Goal: Information Seeking & Learning: Learn about a topic

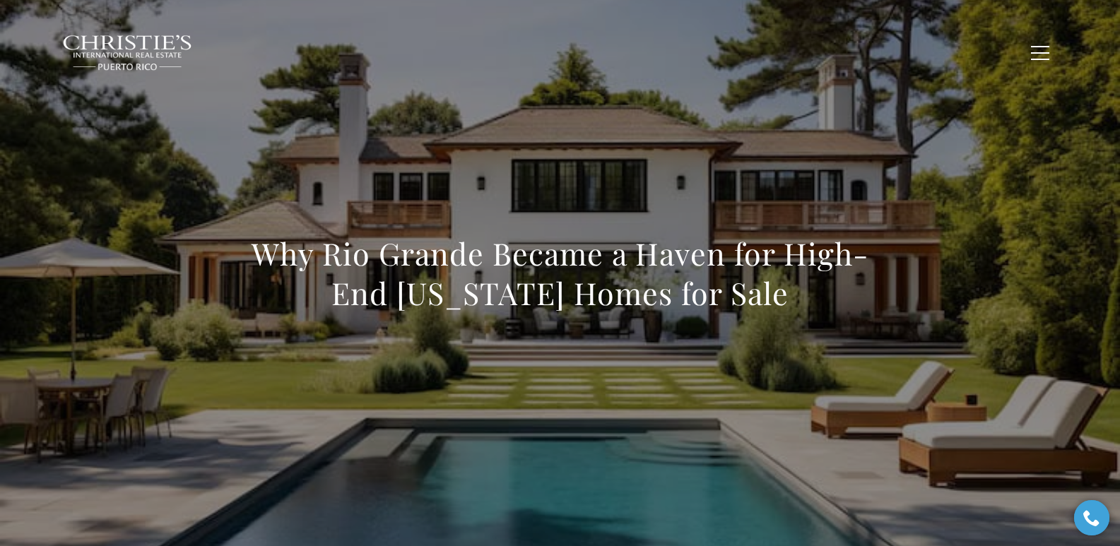
drag, startPoint x: 226, startPoint y: 265, endPoint x: 795, endPoint y: 292, distance: 570.4
click at [795, 292] on div "Why Rio Grande Became a Haven for High-End Puerto Rico Homes for Sale" at bounding box center [561, 283] width 990 height 424
copy h1 "Why Rio Grande Became a Haven for High-End Puerto Rico Homes for Sale"
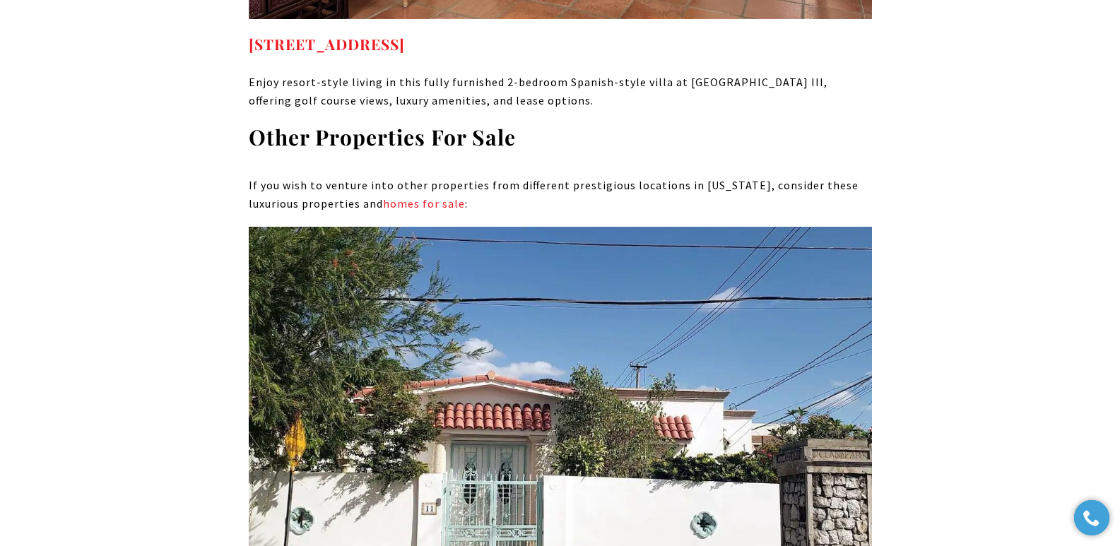
scroll to position [7650, 0]
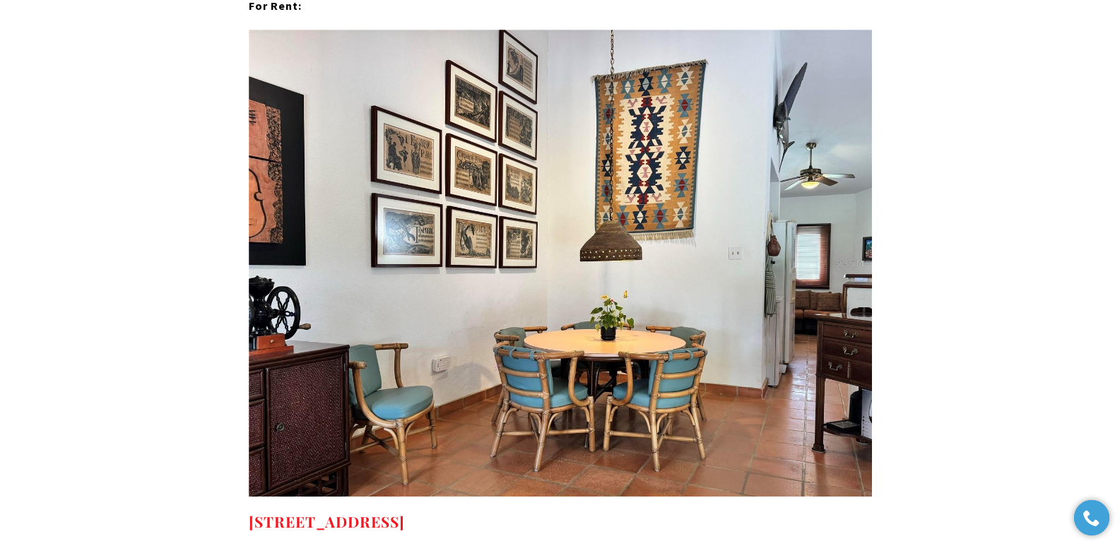
drag, startPoint x: 242, startPoint y: 365, endPoint x: 668, endPoint y: 361, distance: 425.6
copy strong "Rio Mar CLUSTER III #F 33C, RIO GRANDE, PR 00745"
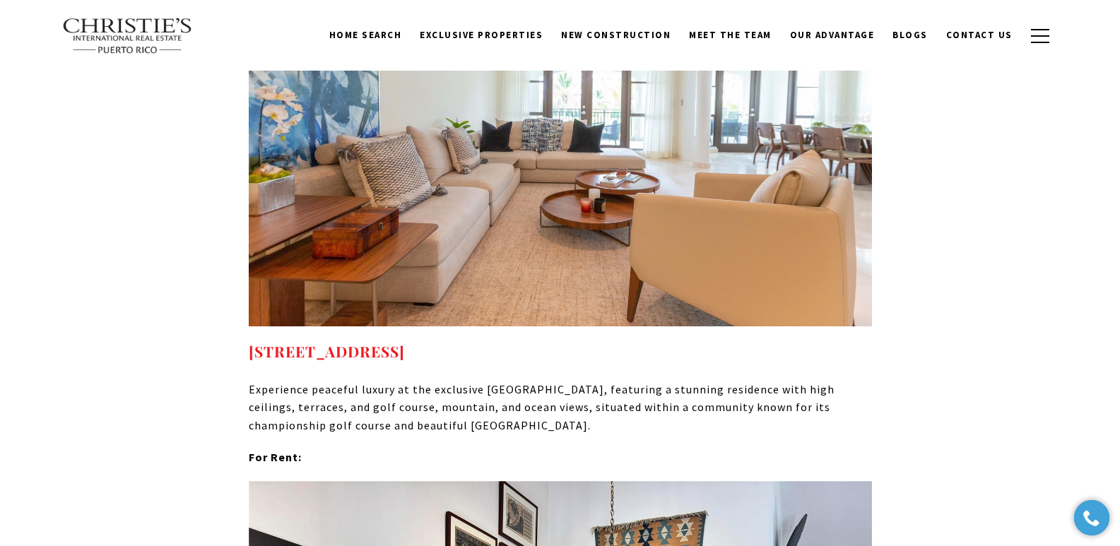
scroll to position [7217, 0]
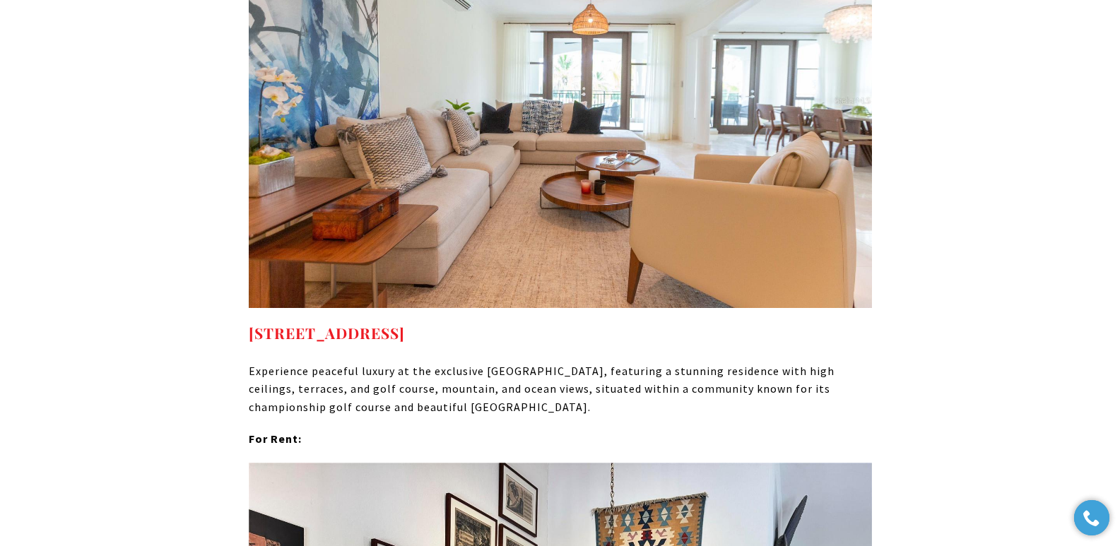
drag, startPoint x: 1124, startPoint y: 272, endPoint x: 1120, endPoint y: 294, distance: 22.2
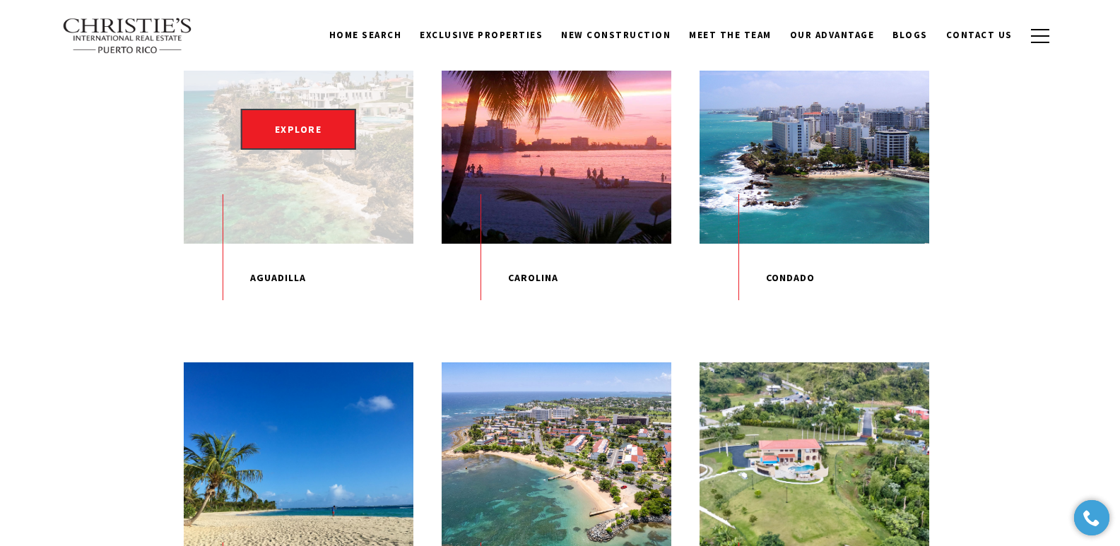
scroll to position [956, 0]
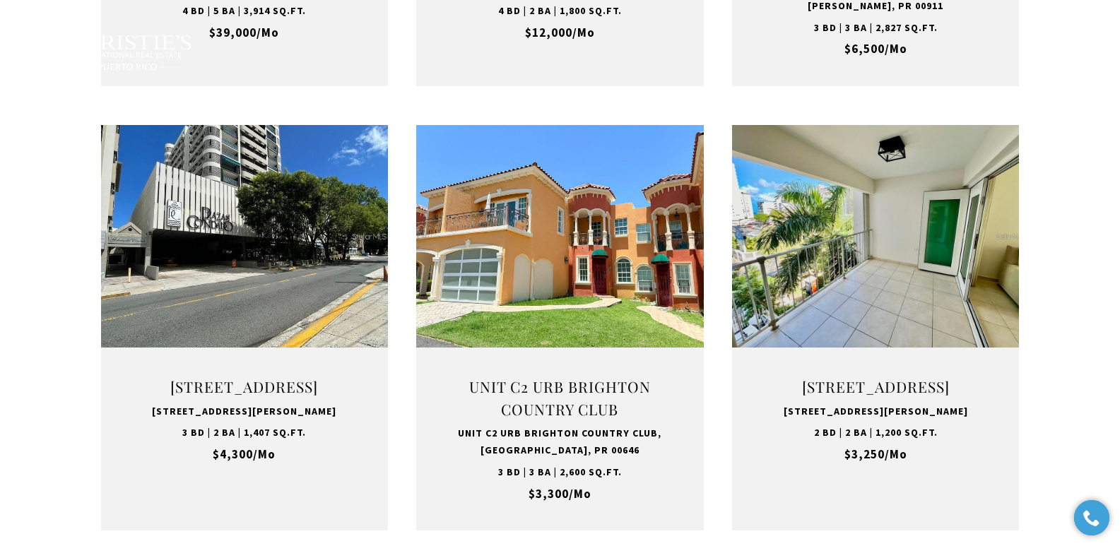
scroll to position [4888, 0]
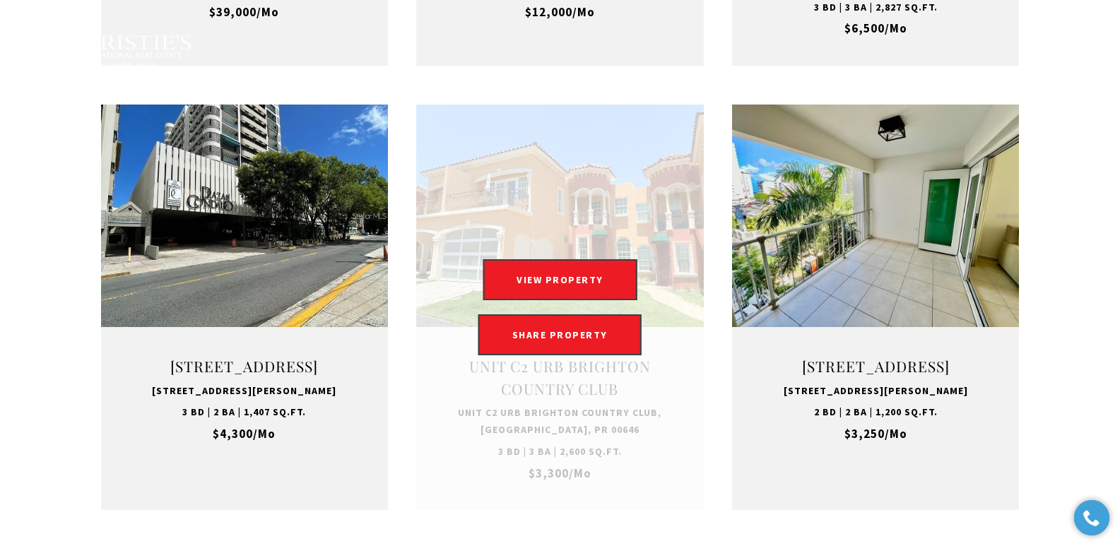
click at [541, 169] on link at bounding box center [560, 308] width 288 height 406
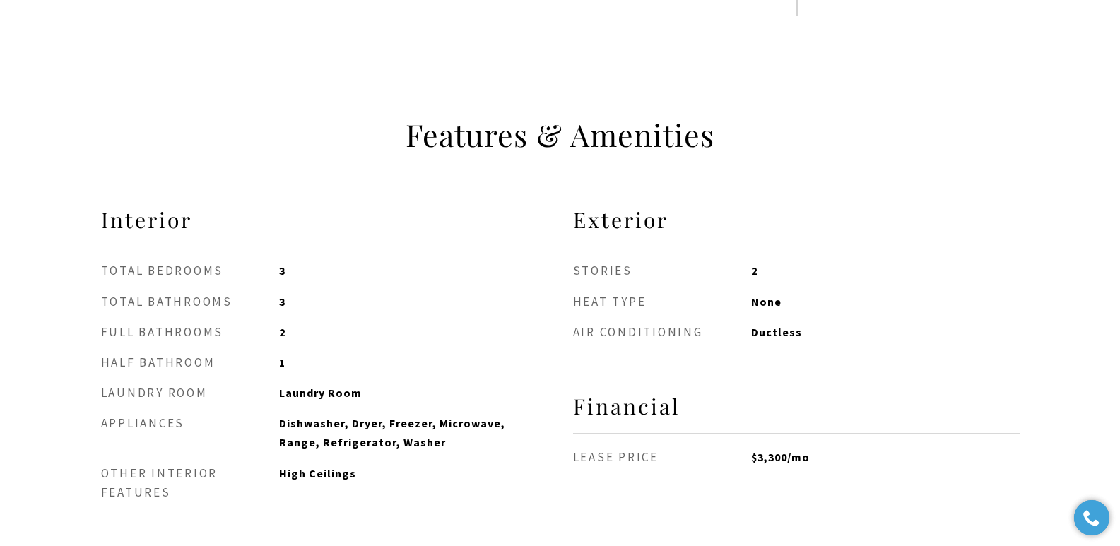
scroll to position [478, 0]
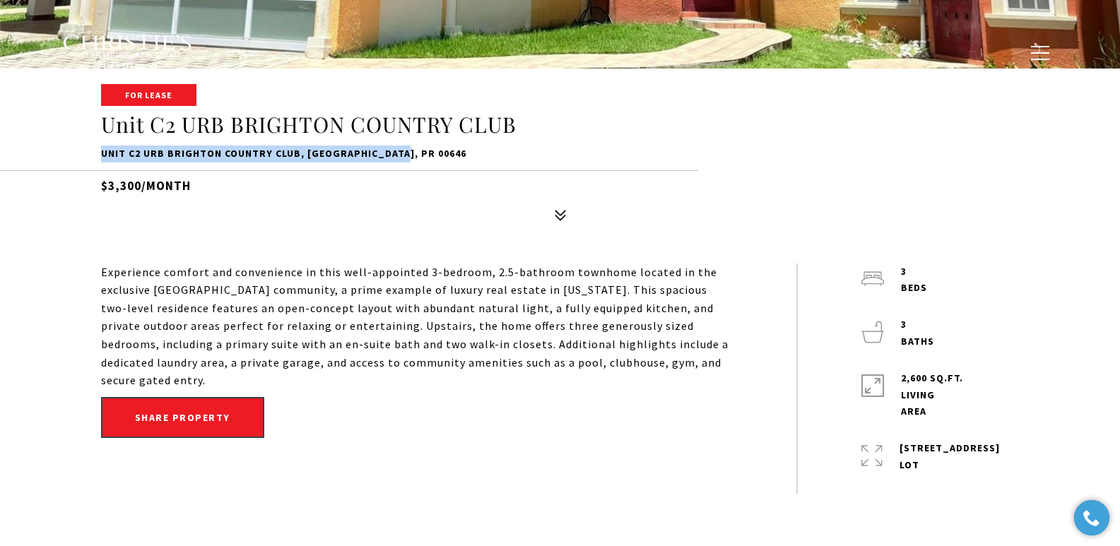
drag, startPoint x: 99, startPoint y: 150, endPoint x: 399, endPoint y: 150, distance: 299.7
click at [399, 150] on div "For Lease Unit C2 URB BRIGHTON COUNTRY CLUB Unit C2 URB BRIGHTON COUNTRY CLUB, …" at bounding box center [561, 157] width 990 height 143
copy p "Unit C2 URB BRIGHTON COUNTRY CLUB, DORADO, PR 00646"
drag, startPoint x: 99, startPoint y: 272, endPoint x: 141, endPoint y: 381, distance: 116.6
click at [141, 381] on div "Experience comfort and convenience in this well-appointed 3-bedroom, 2.5-bathro…" at bounding box center [561, 379] width 990 height 230
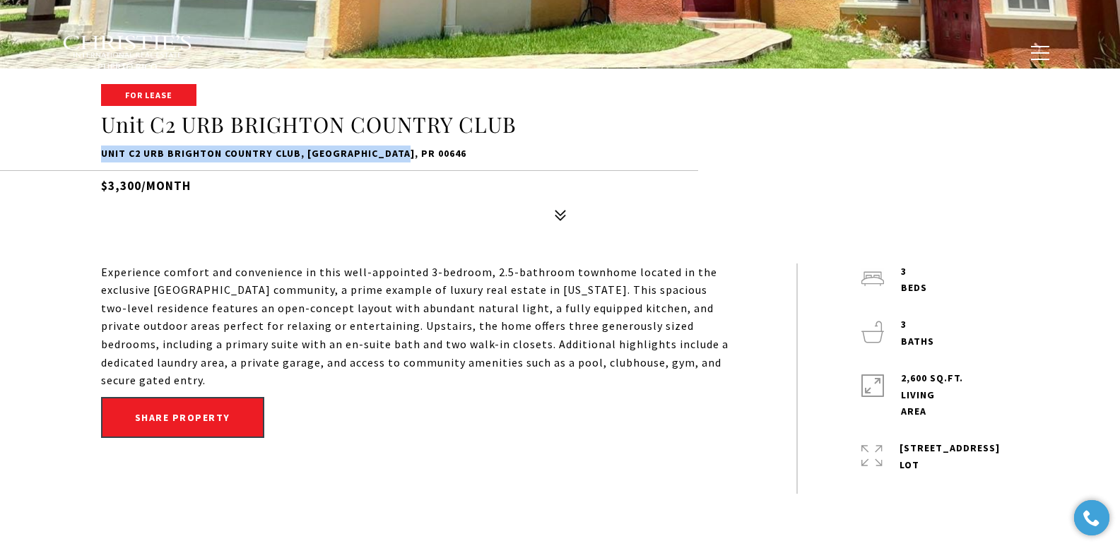
copy p "Experience comfort and convenience in this well-appointed 3-bedroom, 2.5-bathro…"
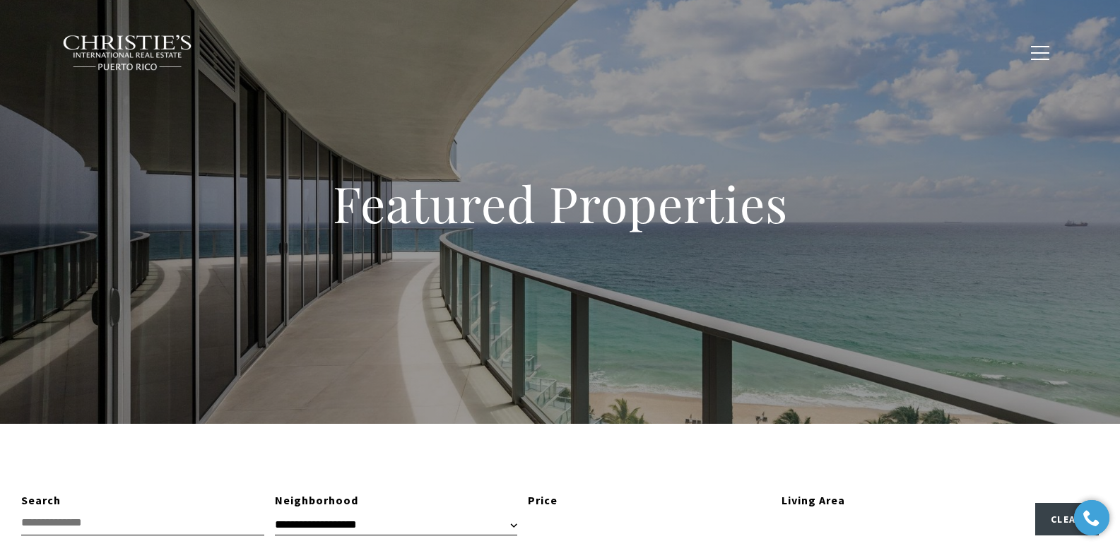
type input "**********"
type input "*********"
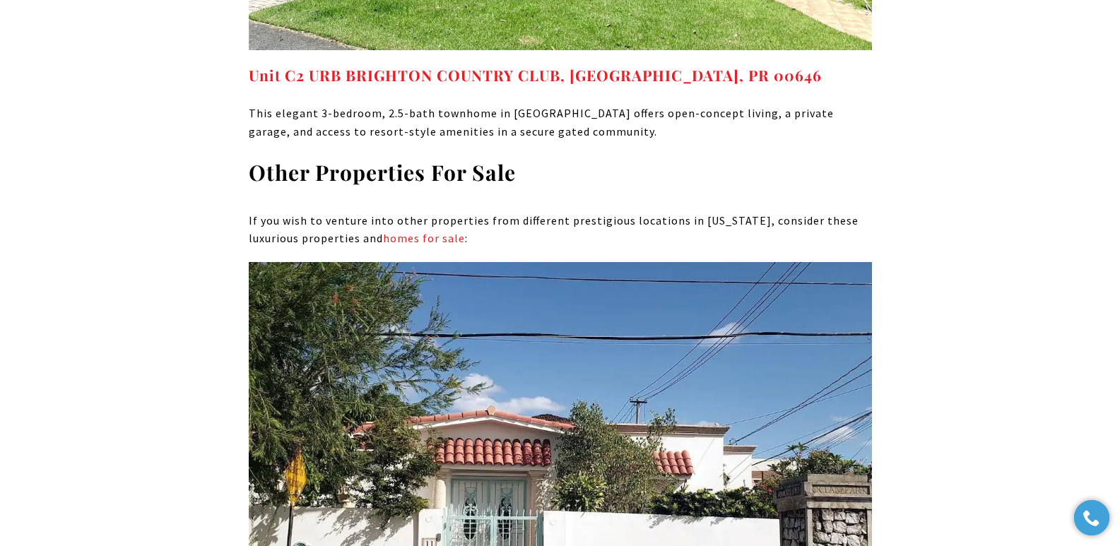
scroll to position [7619, 0]
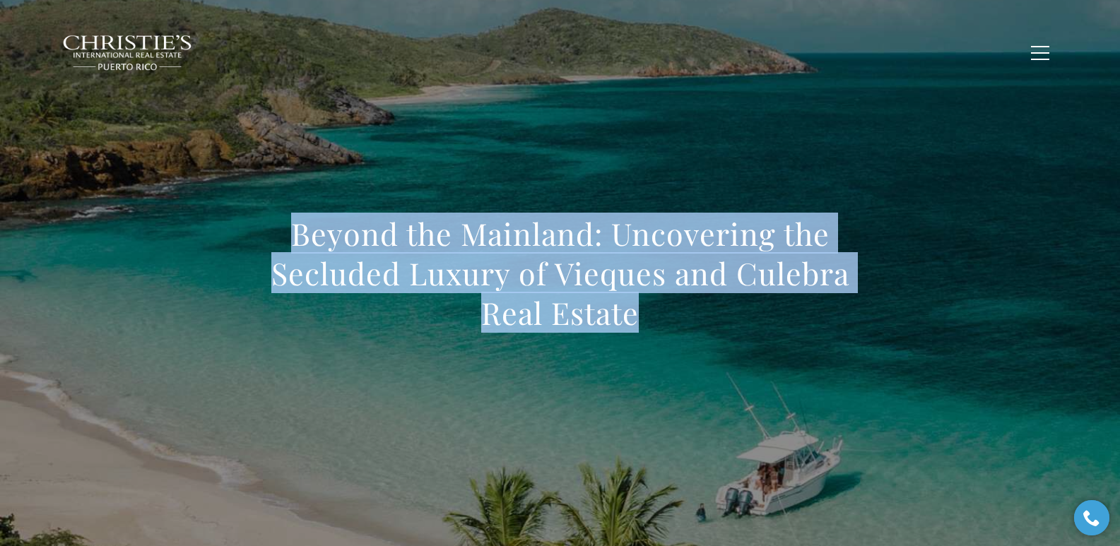
drag, startPoint x: 616, startPoint y: 277, endPoint x: 646, endPoint y: 308, distance: 43.0
click at [646, 308] on h1 "Beyond the Mainland: Uncovering the Secluded Luxury of Vieques and Culebra Real…" at bounding box center [560, 273] width 623 height 119
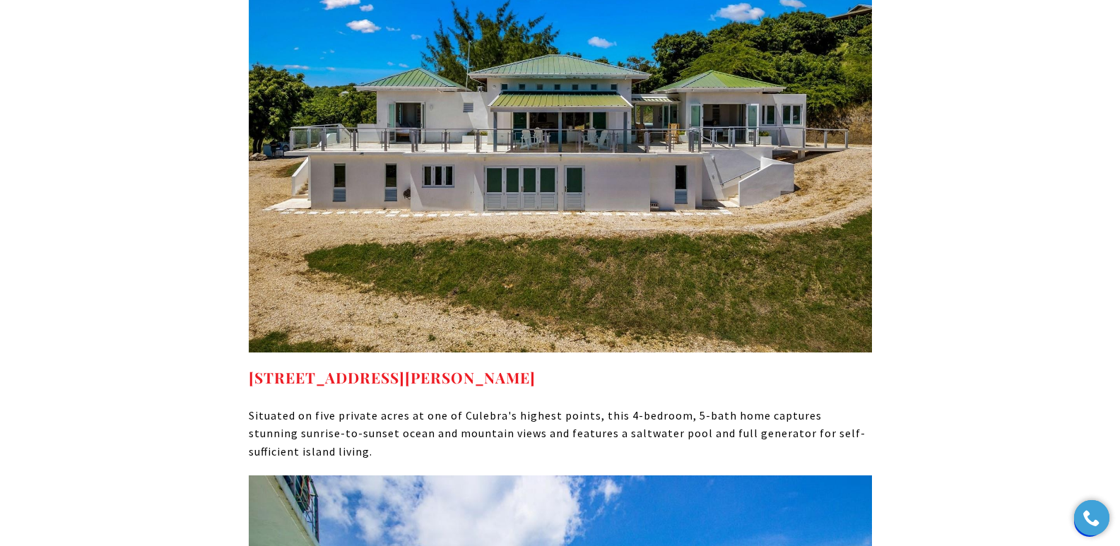
scroll to position [7068, 0]
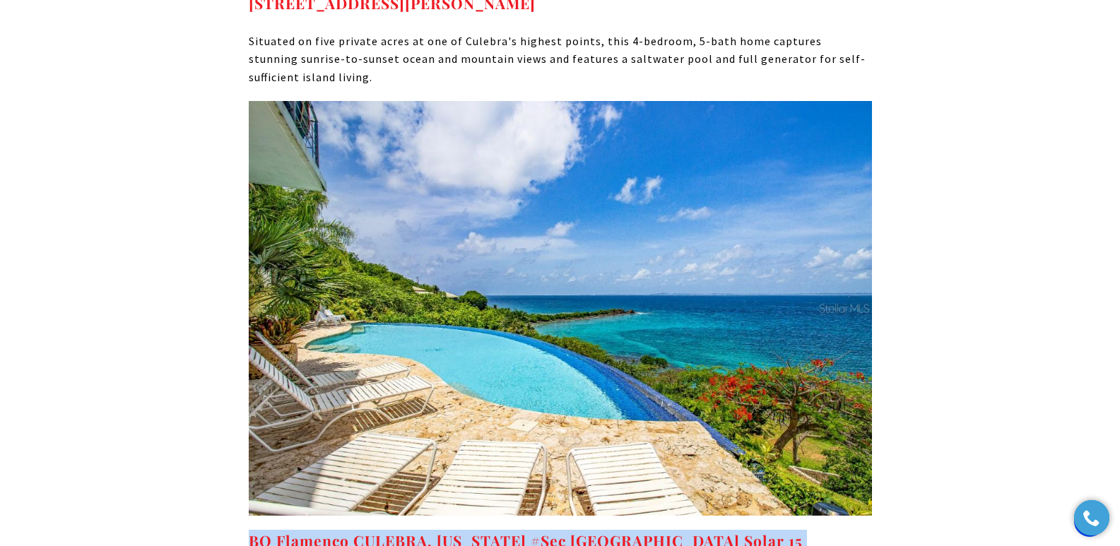
drag, startPoint x: 244, startPoint y: 436, endPoint x: 293, endPoint y: 457, distance: 52.9
copy link "BO Flamenco CULEBRA, PUERTO RICO #Sec La Quintas Solar 15 CULEBRA PR, 00775"
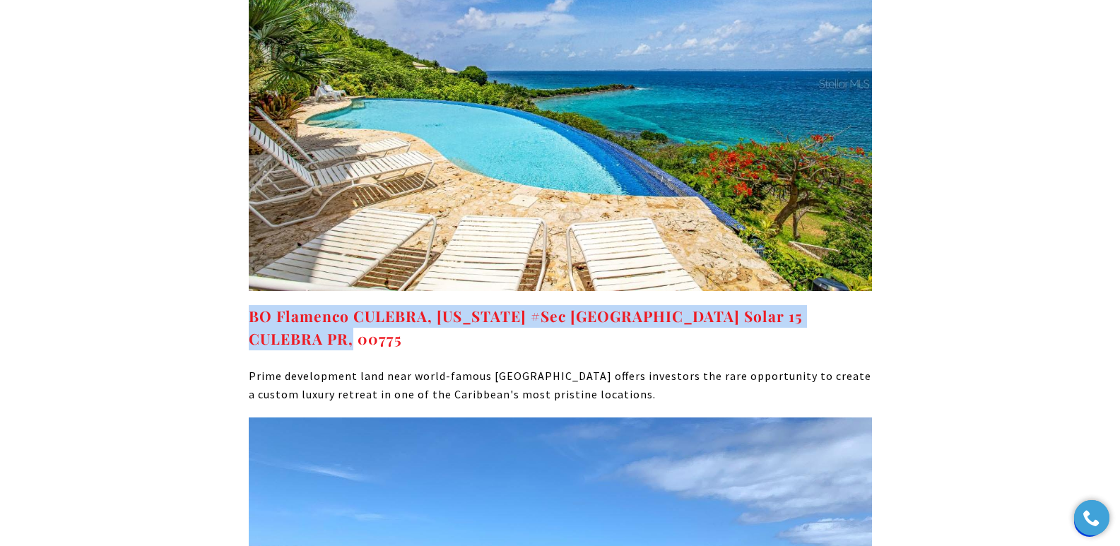
scroll to position [7324, 0]
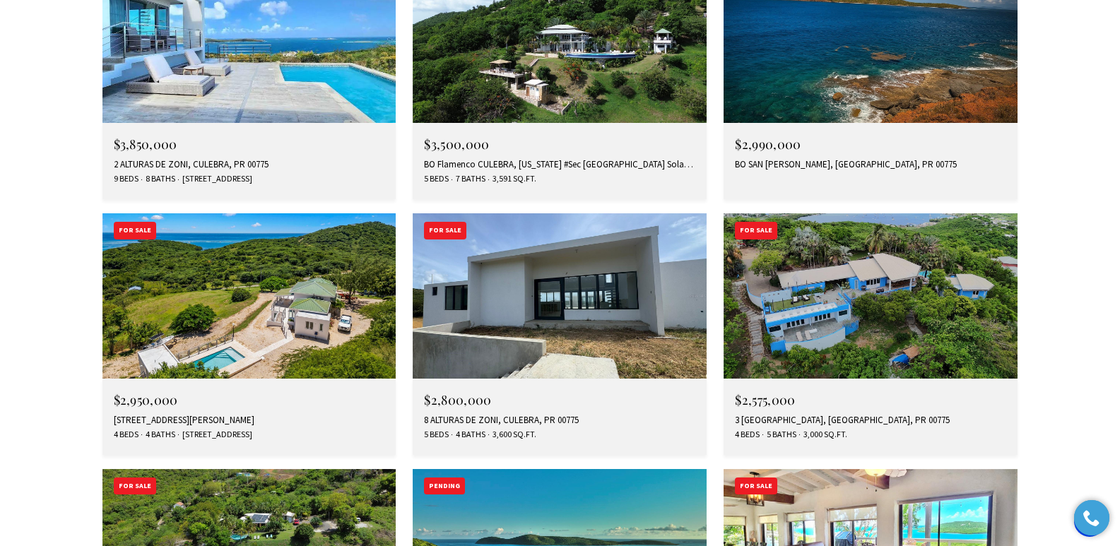
scroll to position [5133, 0]
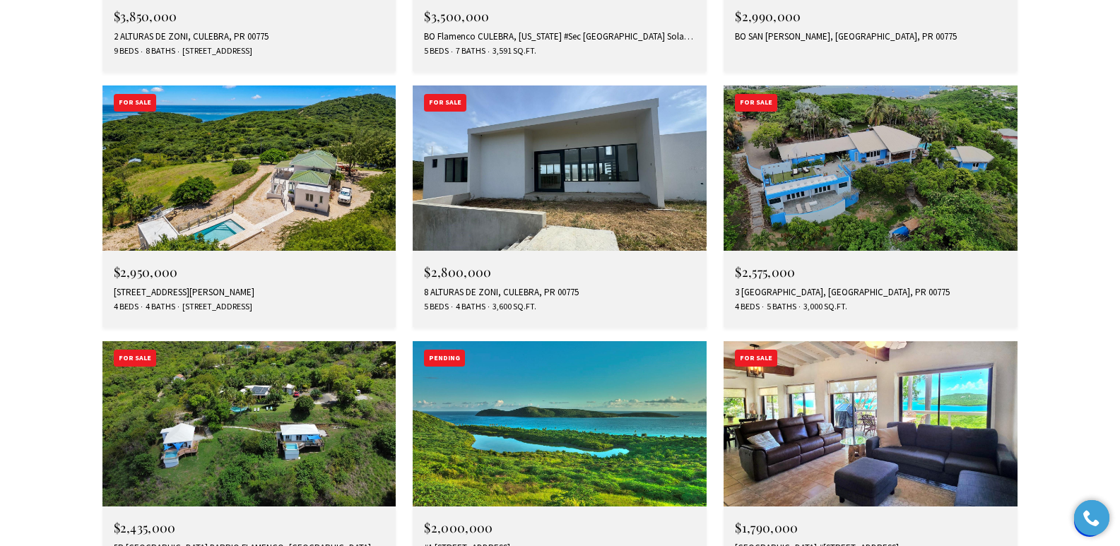
click at [830, 543] on div "Northview #30 NORTHVIEW ESTATES, CULEBRA, PR 00775" at bounding box center [870, 548] width 271 height 11
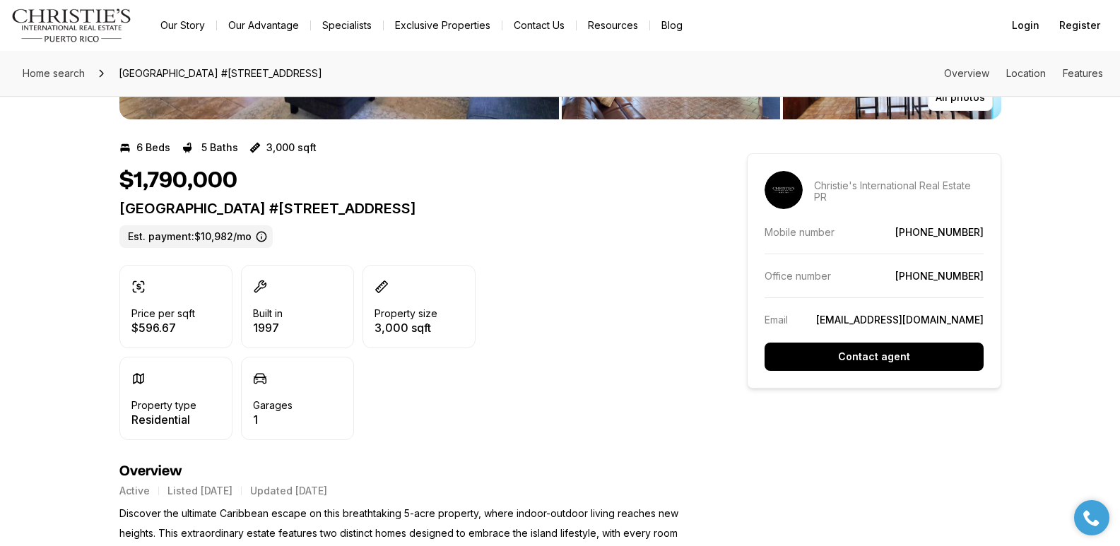
scroll to position [198, 0]
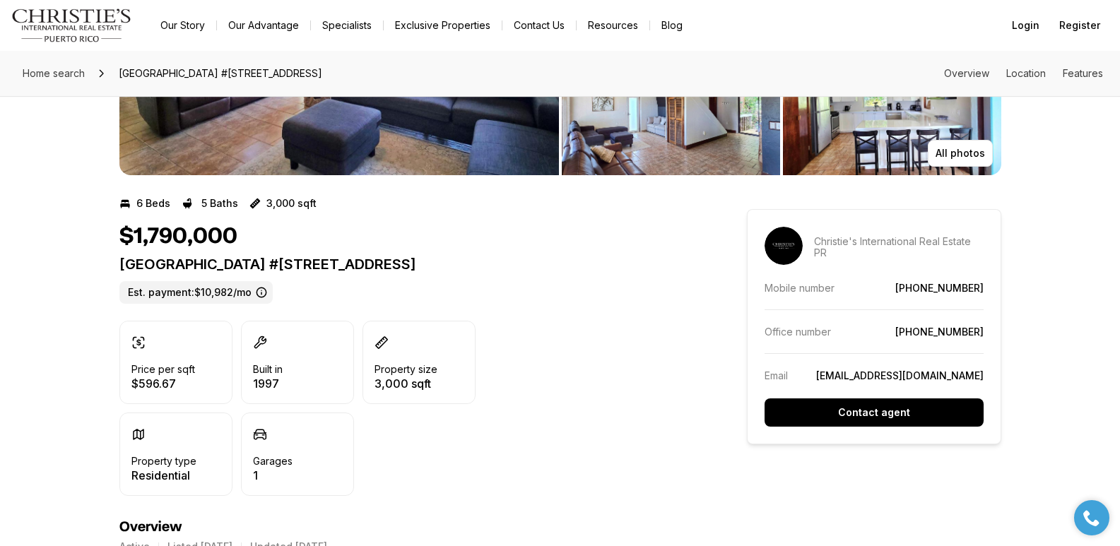
drag, startPoint x: 1124, startPoint y: 78, endPoint x: 1125, endPoint y: 106, distance: 27.6
drag, startPoint x: 120, startPoint y: 264, endPoint x: 546, endPoint y: 262, distance: 426.3
click at [546, 262] on p "Northview #30 NORTHVIEW ESTATES CULEBRA PR, 00775" at bounding box center [407, 264] width 577 height 17
copy p "Northview #30 NORTHVIEW ESTATES CULEBRA PR, 00775"
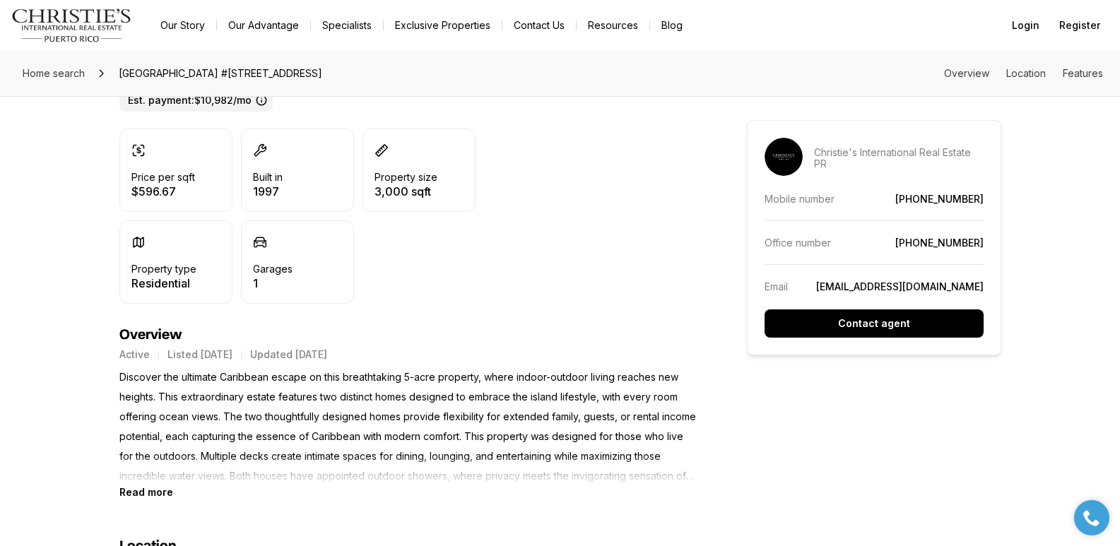
scroll to position [512, 0]
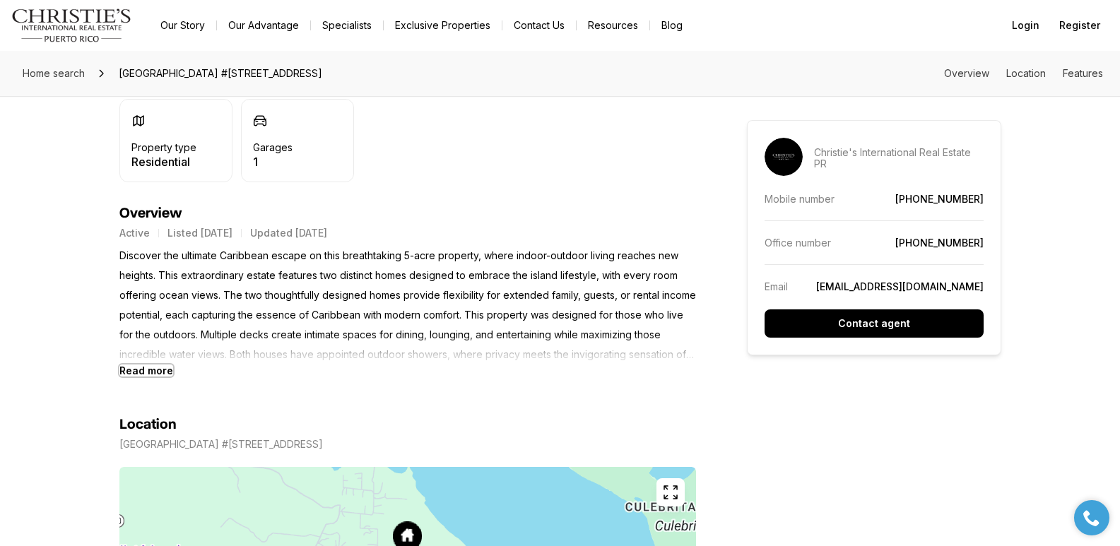
click at [154, 370] on b "Read more" at bounding box center [146, 371] width 54 height 12
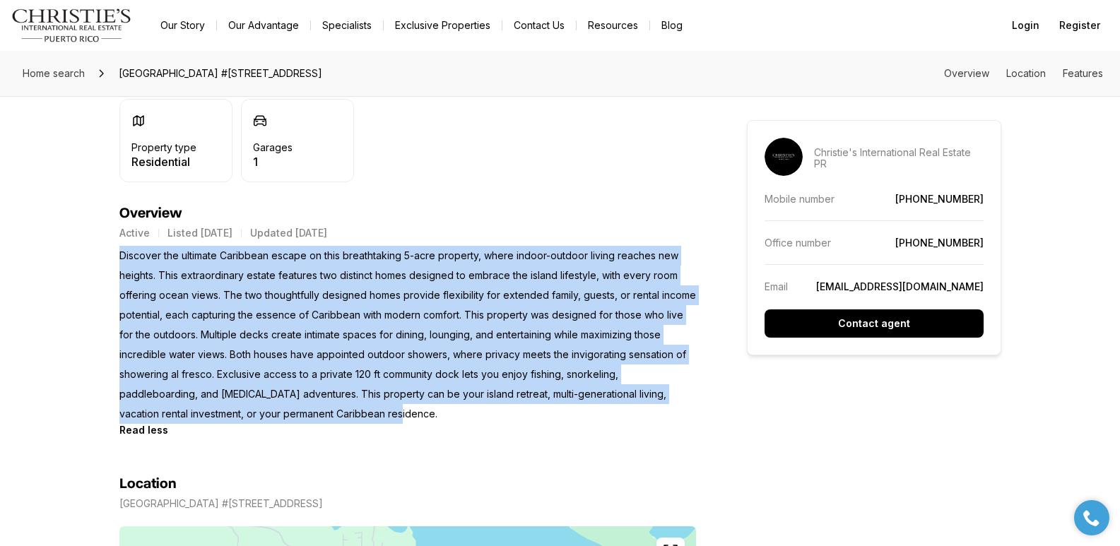
drag, startPoint x: 122, startPoint y: 254, endPoint x: 374, endPoint y: 411, distance: 297.2
click at [374, 411] on p "Discover the ultimate Caribbean escape on this breathtaking 5-acre property, wh…" at bounding box center [407, 335] width 577 height 178
copy p "Discover the ultimate Caribbean escape on this breathtaking 5-acre property, wh…"
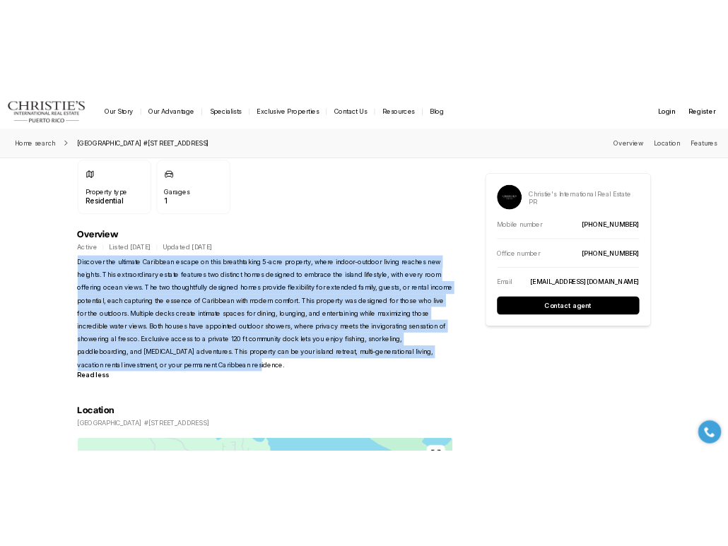
scroll to position [0, 0]
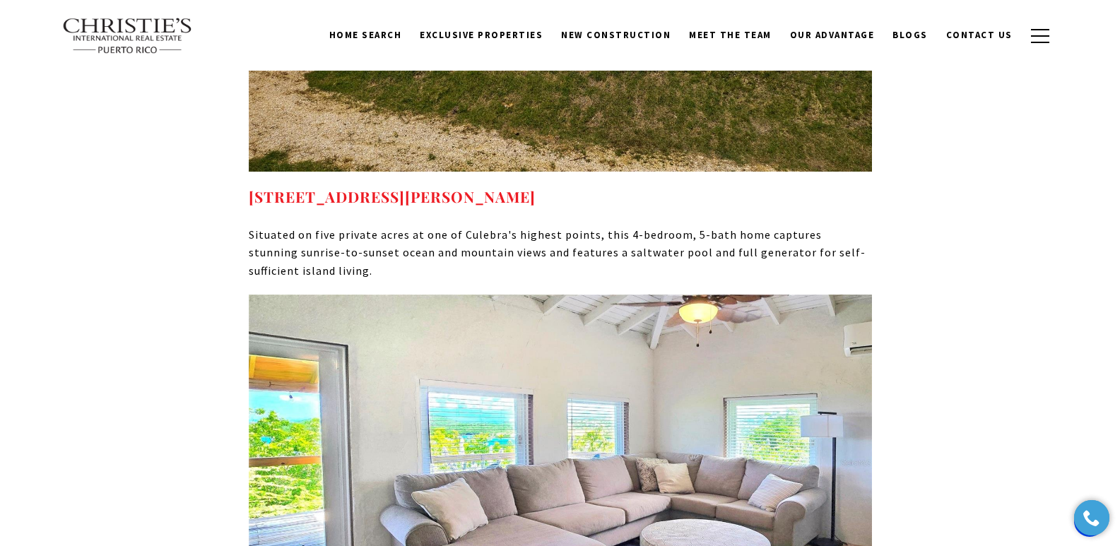
scroll to position [6859, 0]
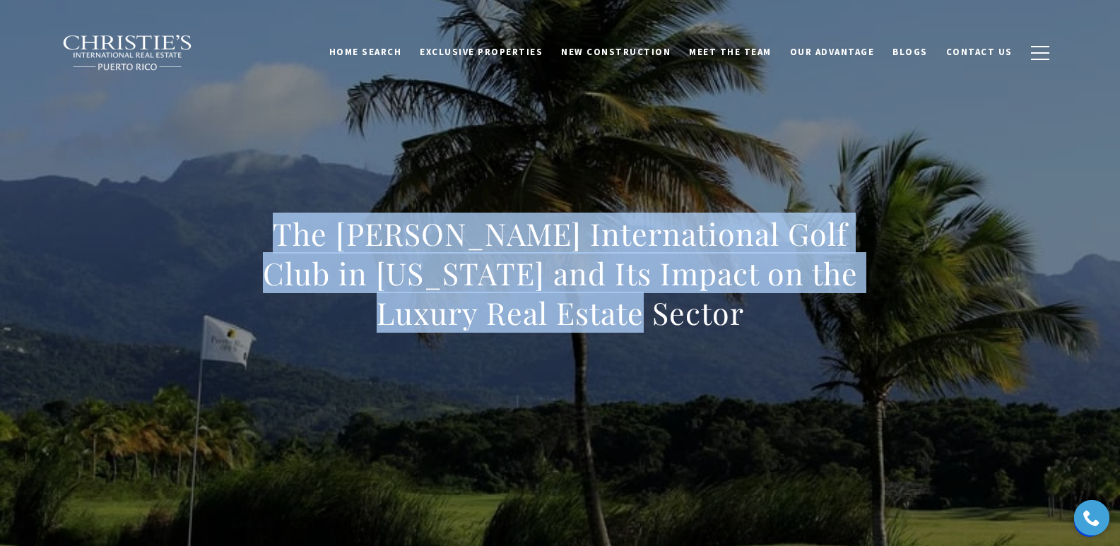
drag, startPoint x: 289, startPoint y: 228, endPoint x: 725, endPoint y: 321, distance: 445.9
click at [725, 321] on h1 "The [PERSON_NAME] International Golf Club in [US_STATE] and Its Impact on the L…" at bounding box center [560, 273] width 623 height 119
copy h1 "The [PERSON_NAME] International Golf Club in [US_STATE] and Its Impact on the L…"
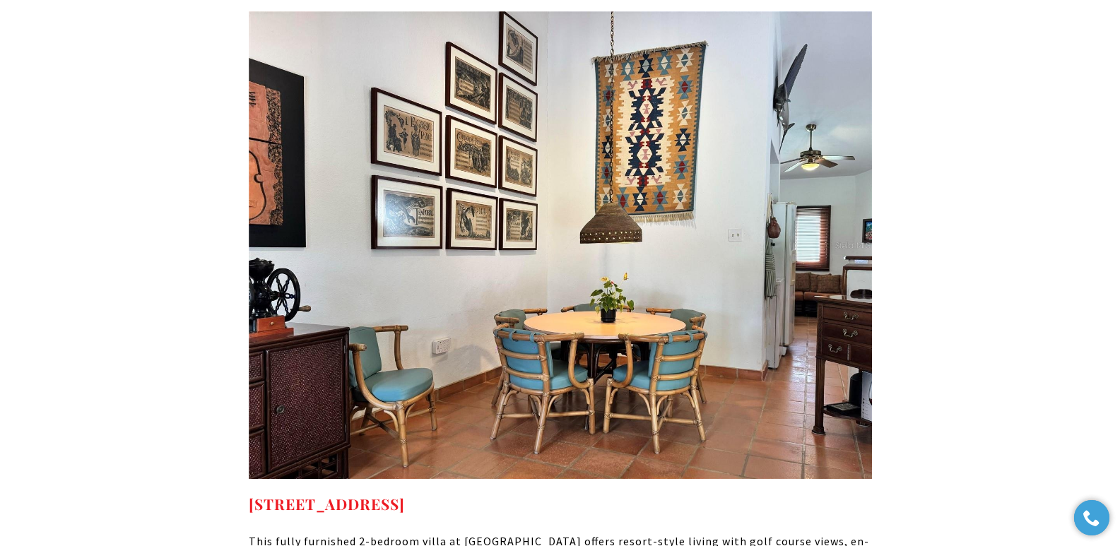
scroll to position [6099, 0]
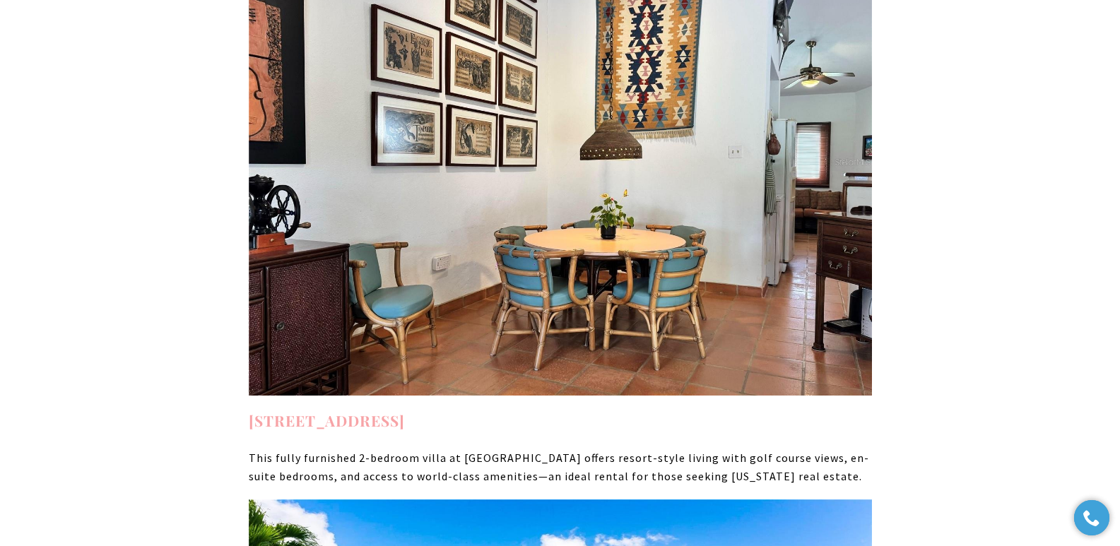
drag, startPoint x: 672, startPoint y: 349, endPoint x: 252, endPoint y: 346, distance: 420.6
click at [252, 410] on h4 "Rio Mar CLUSTER III #F 33C, RIO GRANDE, PR 00745" at bounding box center [560, 421] width 623 height 23
copy strong "Rio Mar CLUSTER III #F 33C, RIO GRANDE, PR 00745"
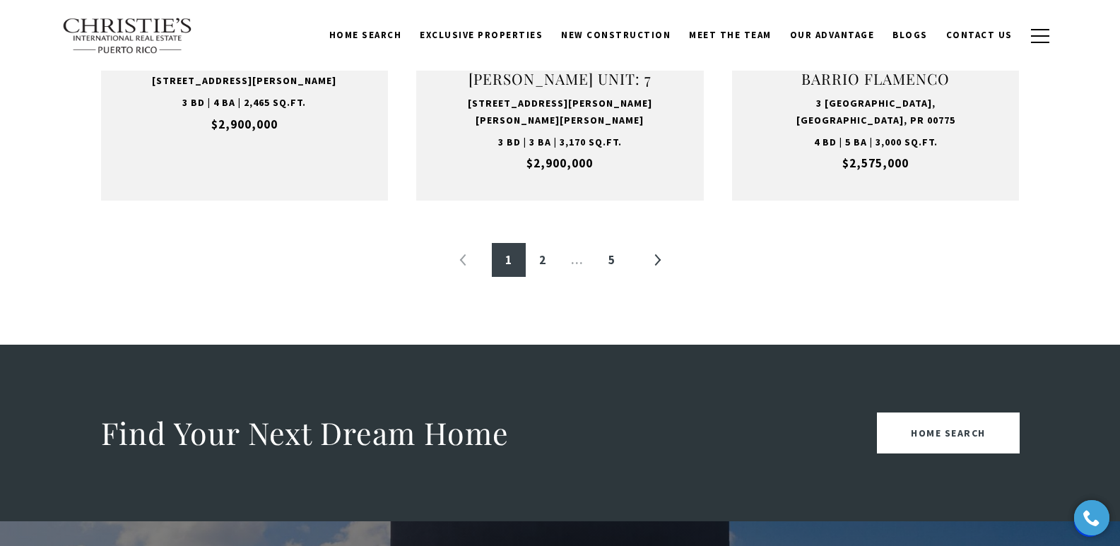
scroll to position [1646, 0]
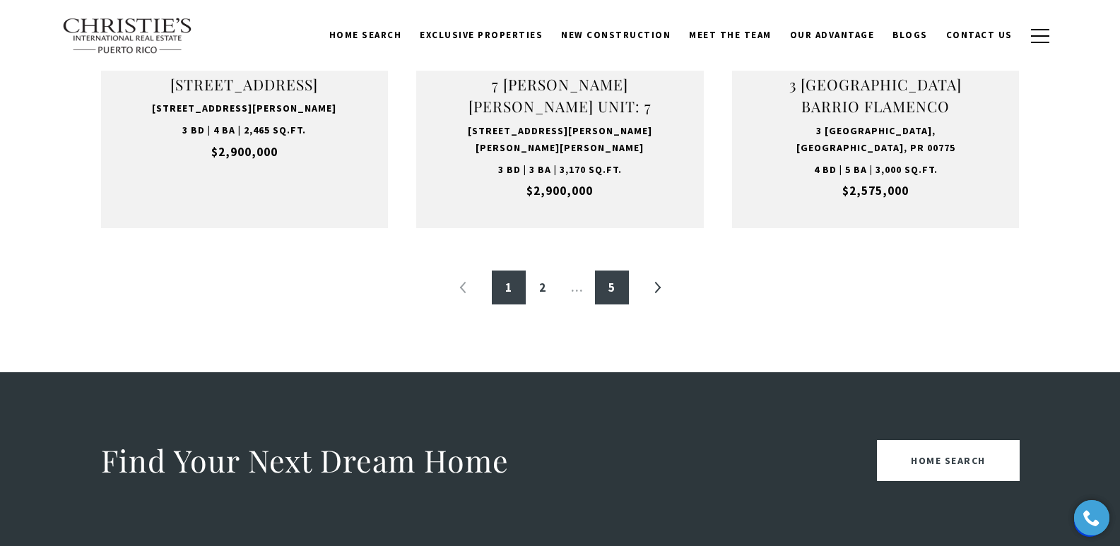
click at [616, 290] on link "5" at bounding box center [612, 288] width 34 height 34
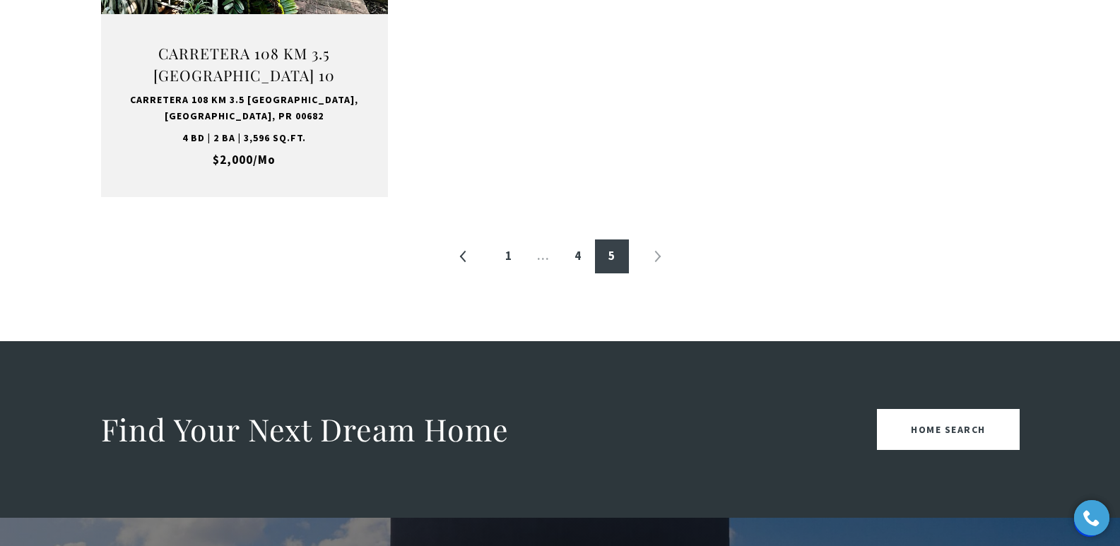
scroll to position [792, 0]
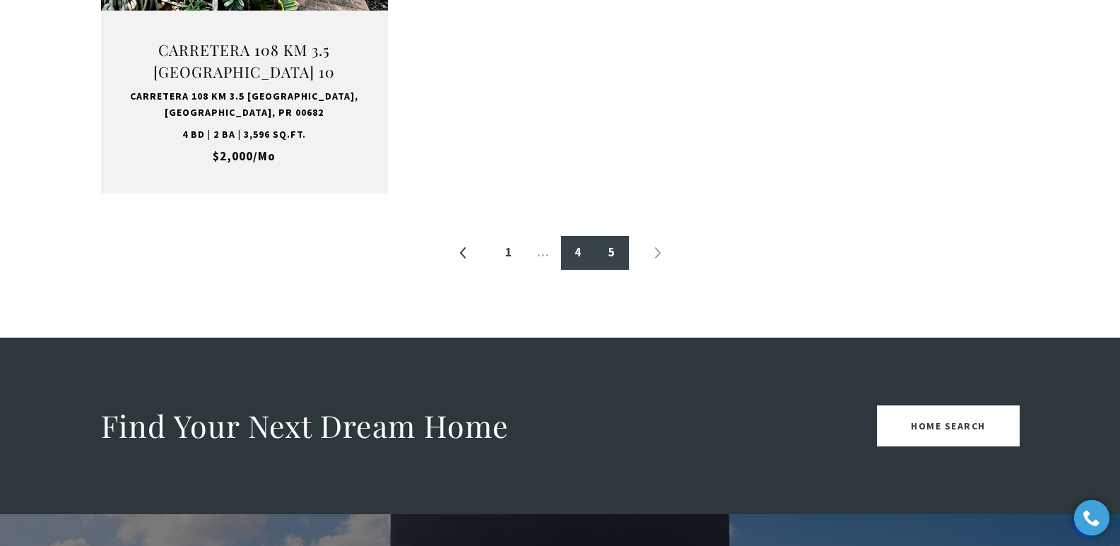
click at [576, 254] on link "4" at bounding box center [578, 253] width 34 height 34
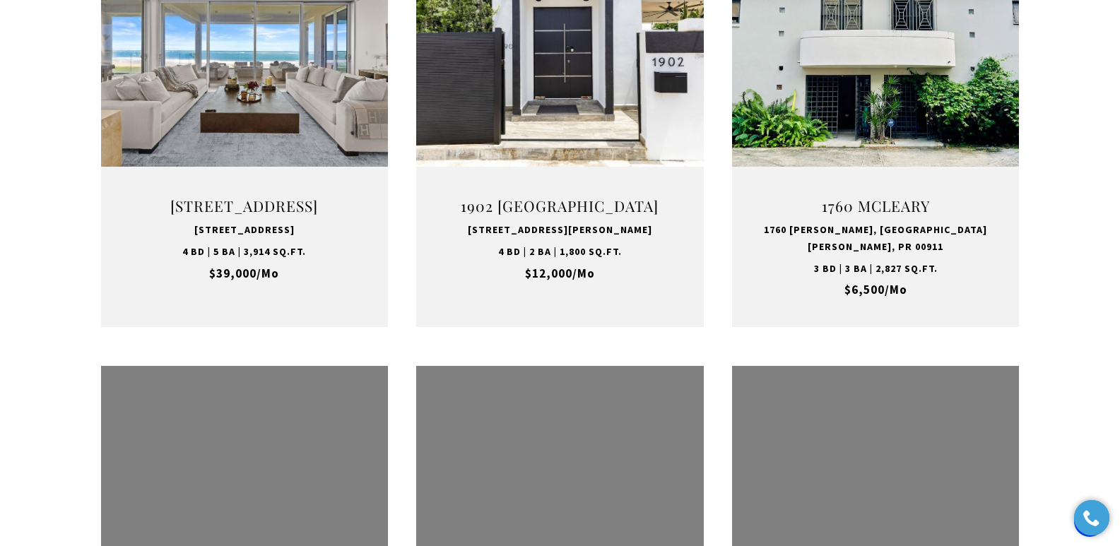
scroll to position [640, 0]
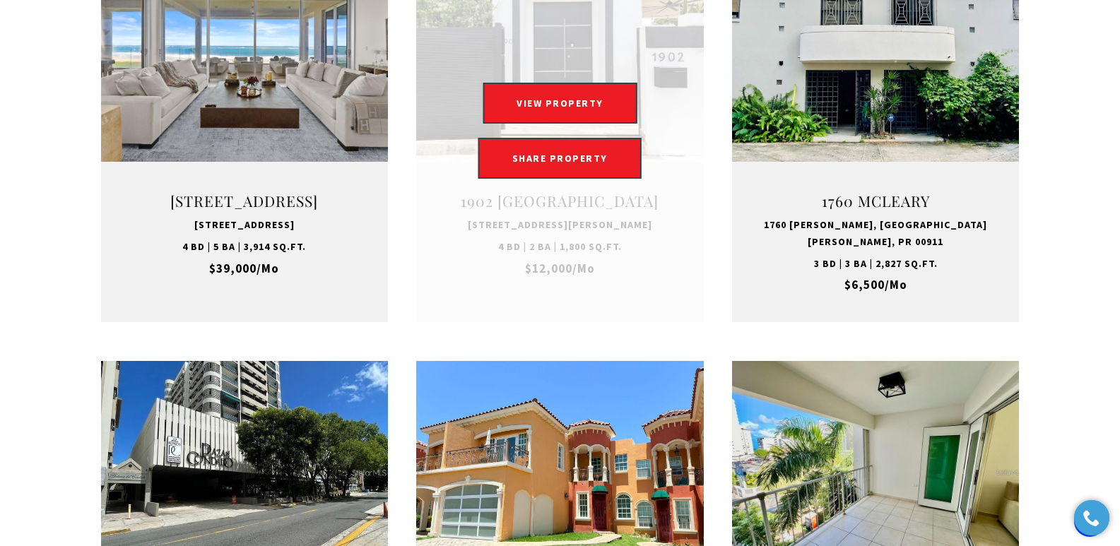
click at [557, 231] on link at bounding box center [560, 131] width 288 height 384
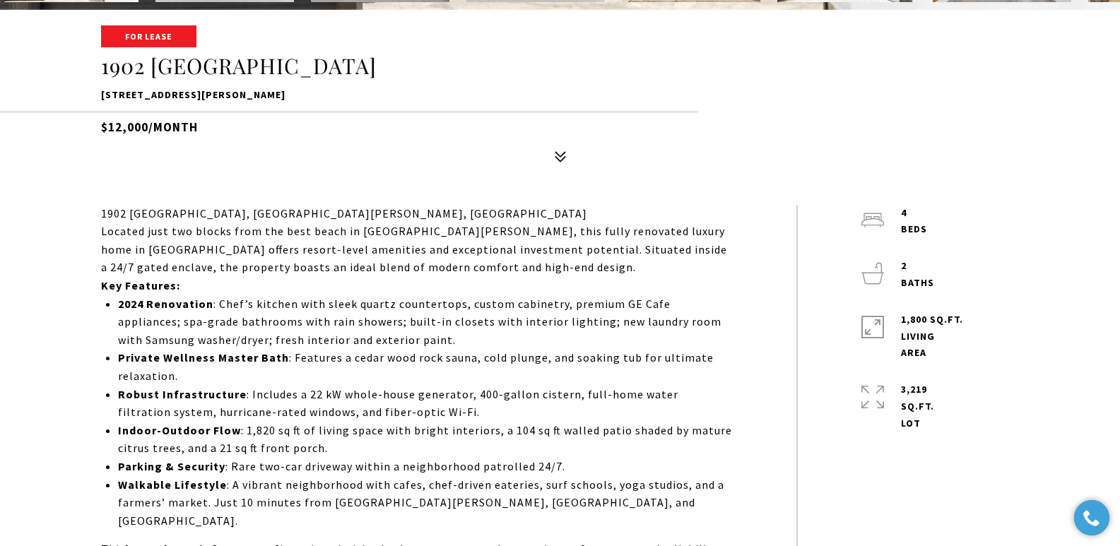
scroll to position [566, 0]
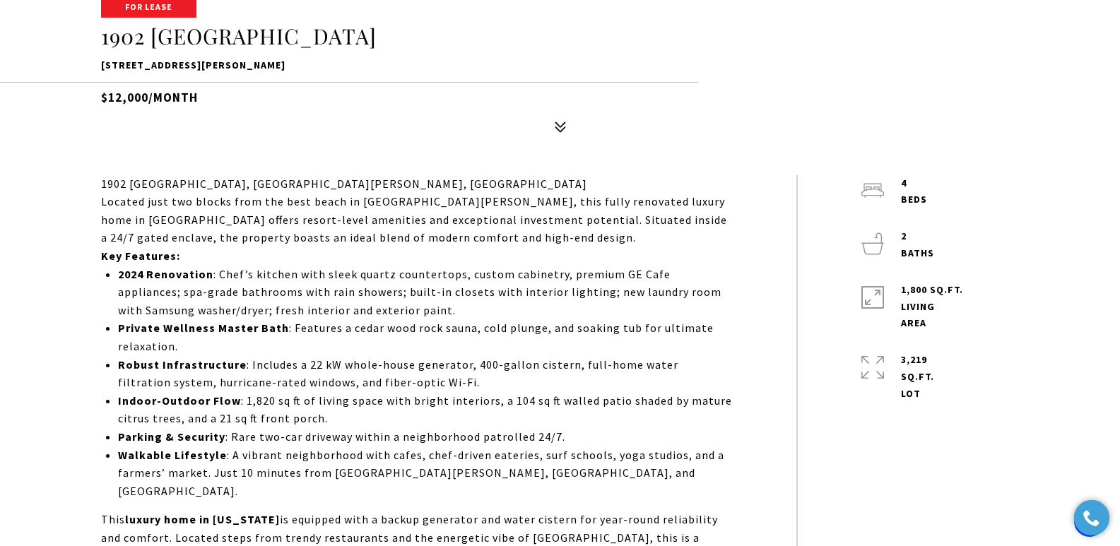
drag, startPoint x: 1126, startPoint y: 58, endPoint x: 1128, endPoint y: 112, distance: 54.5
drag, startPoint x: 100, startPoint y: 66, endPoint x: 334, endPoint y: 71, distance: 234.8
click at [334, 71] on div "For Lease 1902 CALLE CACIQUE 1902 CALLE CACIQUE, SAN JUAN, PR 00911 $12,000/mon…" at bounding box center [561, 68] width 990 height 143
copy p "[STREET_ADDRESS][PERSON_NAME]"
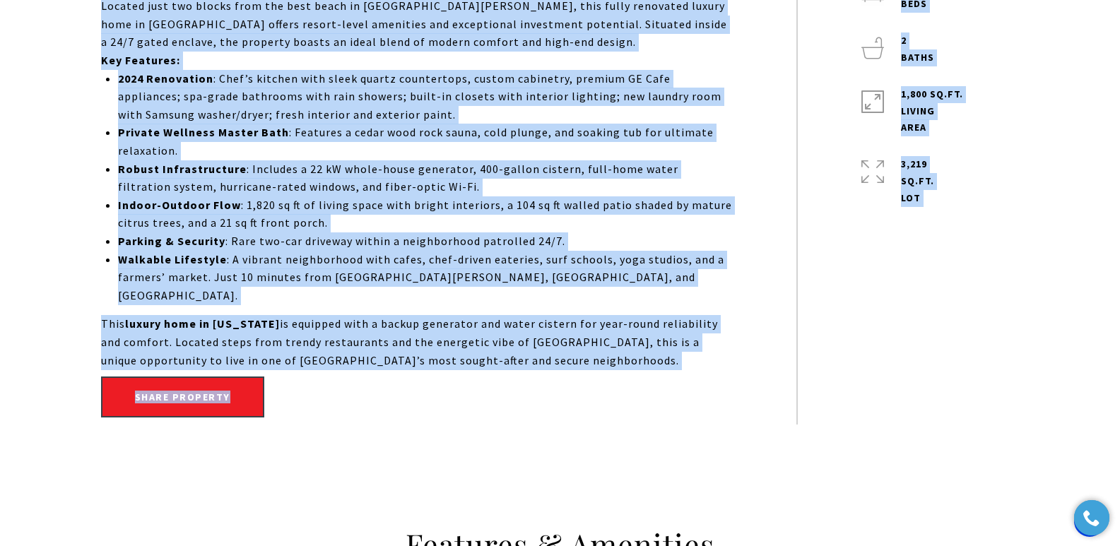
scroll to position [982, 0]
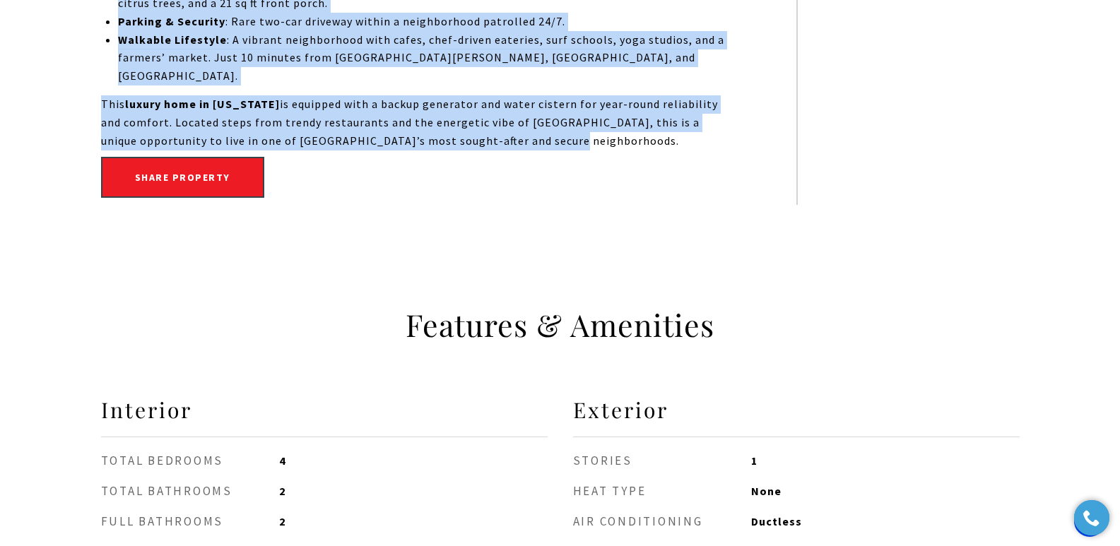
drag, startPoint x: 102, startPoint y: 188, endPoint x: 570, endPoint y: 129, distance: 471.6
copy div "1902 Calle Cacique - Ocean Park, San Juan, PR Located just two blocks from the …"
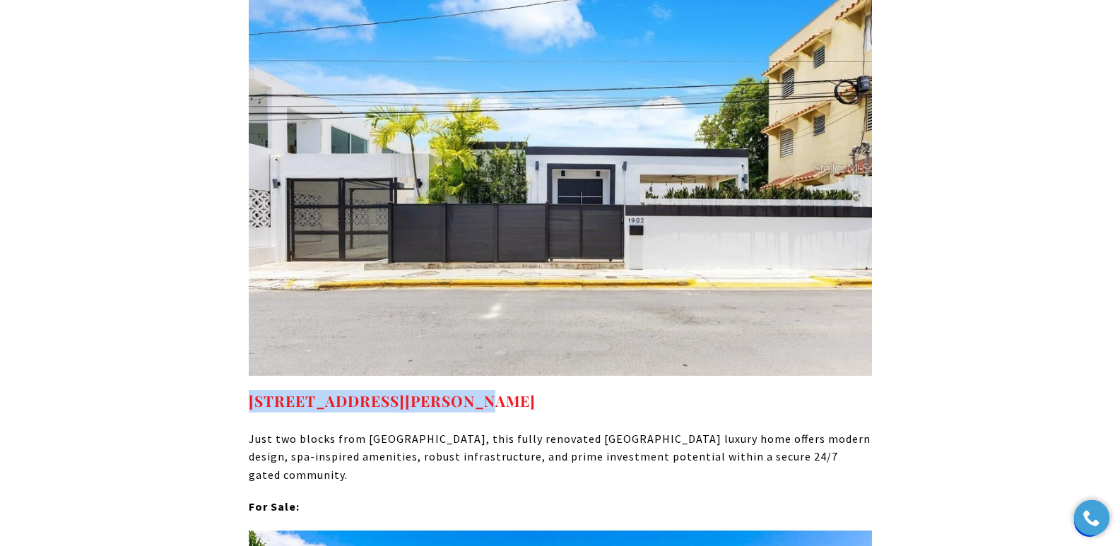
drag, startPoint x: 233, startPoint y: 337, endPoint x: 593, endPoint y: 332, distance: 360.6
copy strong "1902 CALLE CACIQUE, SAN JUAN, PR 00911"
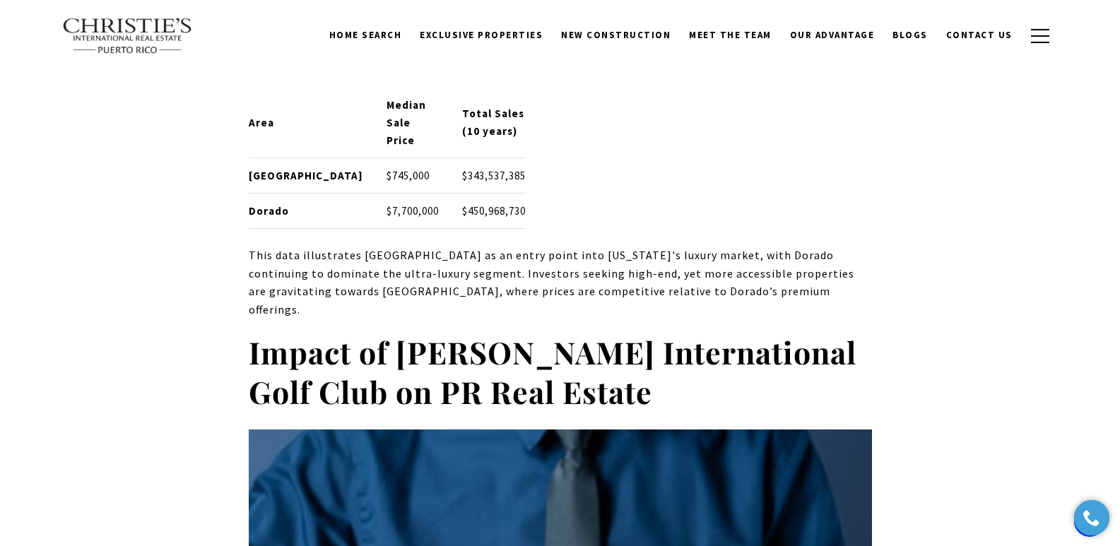
scroll to position [3967, 0]
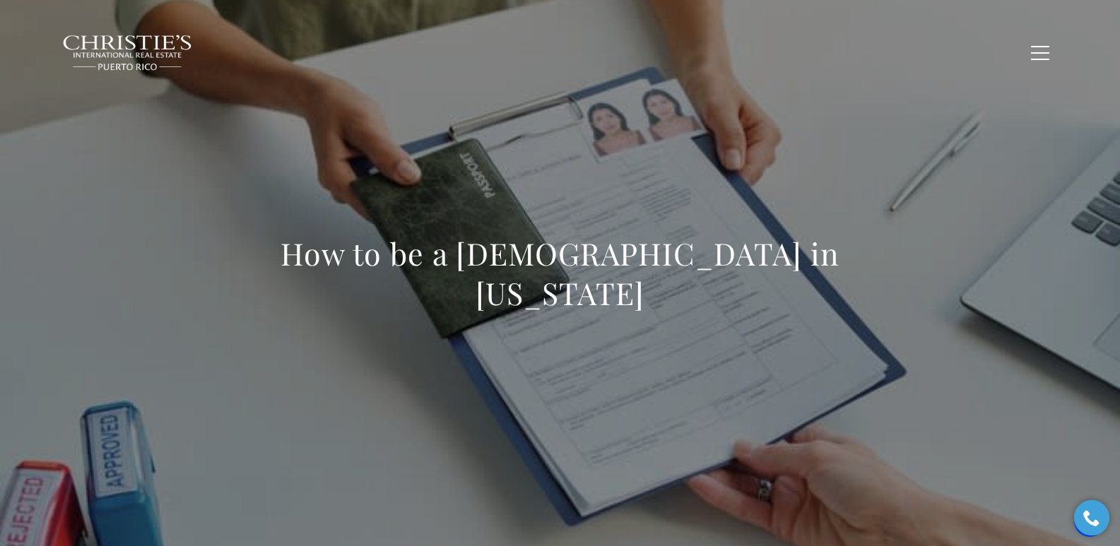
drag, startPoint x: 239, startPoint y: 240, endPoint x: 607, endPoint y: 303, distance: 373.5
click at [607, 303] on div "How to be a Permanent Resident in Puerto Rico" at bounding box center [561, 283] width 990 height 424
copy h1 "How to be a Permanent Resident in Puerto Rico"
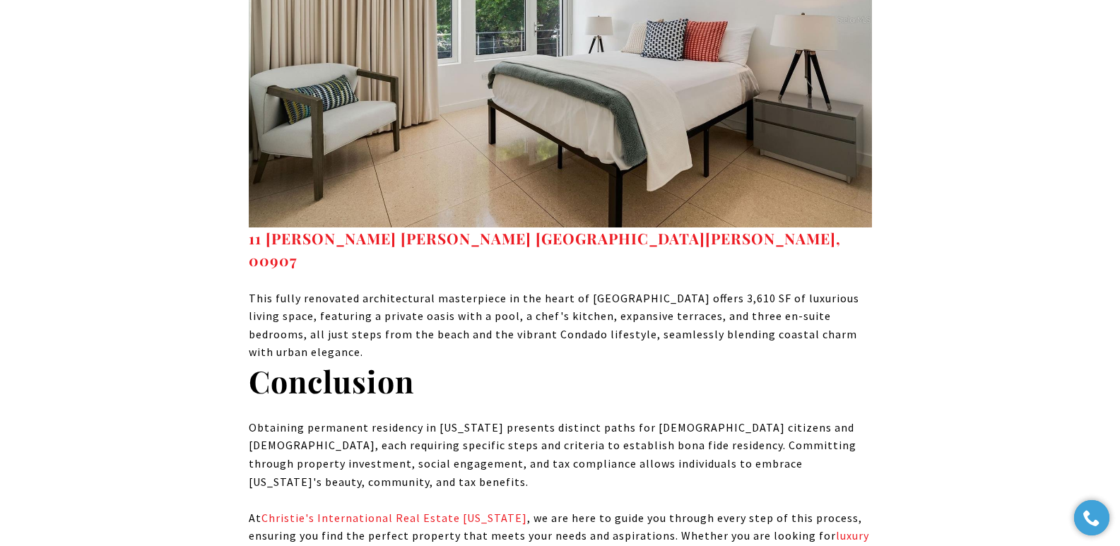
scroll to position [8303, 0]
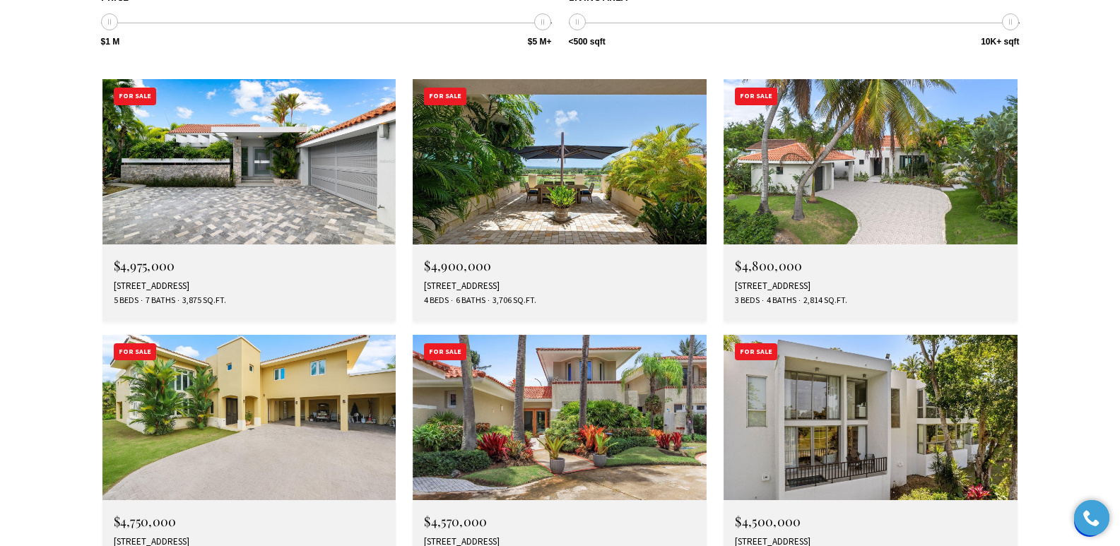
scroll to position [5146, 0]
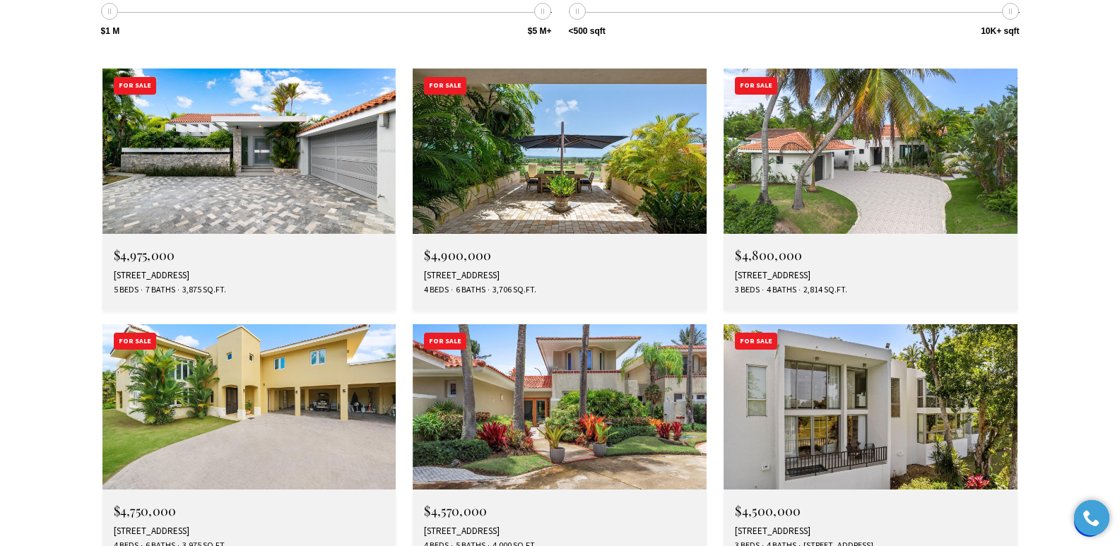
drag, startPoint x: 1125, startPoint y: 30, endPoint x: 1125, endPoint y: 363, distance: 333.7
click at [163, 490] on div "$4,750,000 320 DORADO BEACH EAST, DORADO, PR 00646 4 Beds 6 Baths 3,975 Sq.Ft." at bounding box center [250, 528] width 294 height 76
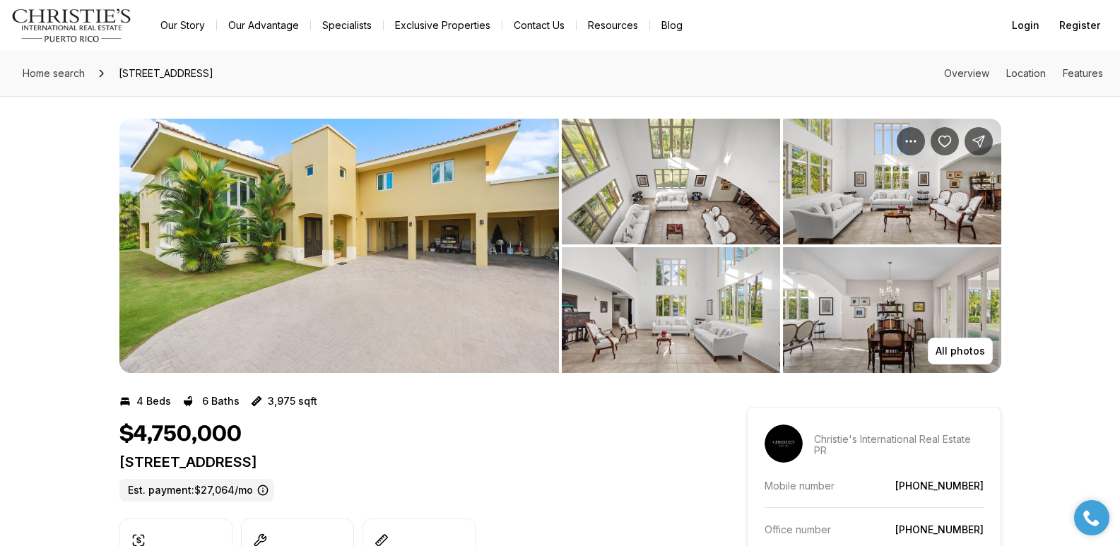
drag, startPoint x: 119, startPoint y: 467, endPoint x: 452, endPoint y: 465, distance: 333.0
click at [452, 465] on p "320 DORADO BEACH EAST DORADO PR, 00646" at bounding box center [407, 462] width 577 height 17
copy p "320 DORADO BEACH EAST DORADO PR, 00646"
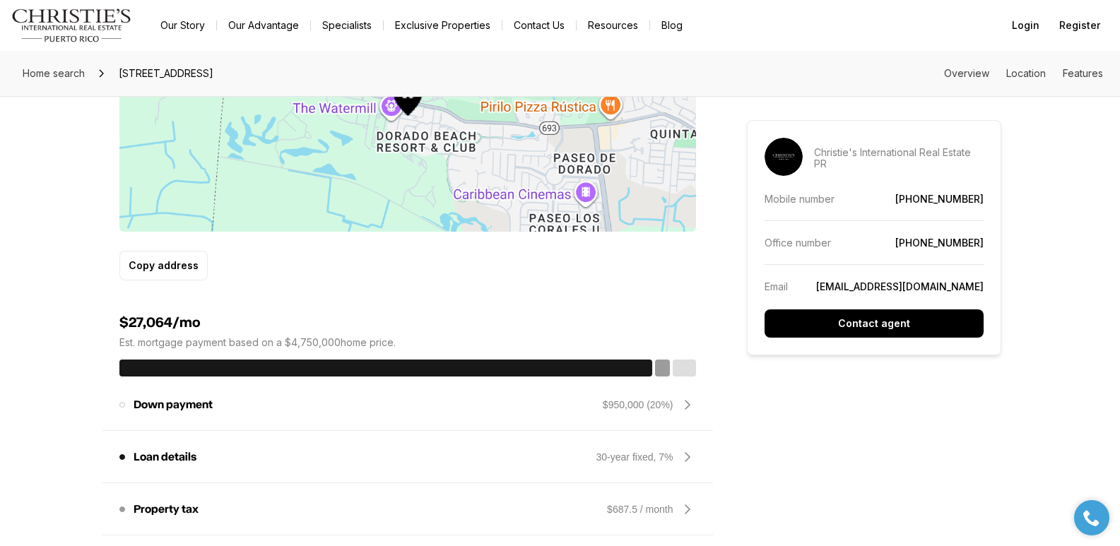
scroll to position [478, 0]
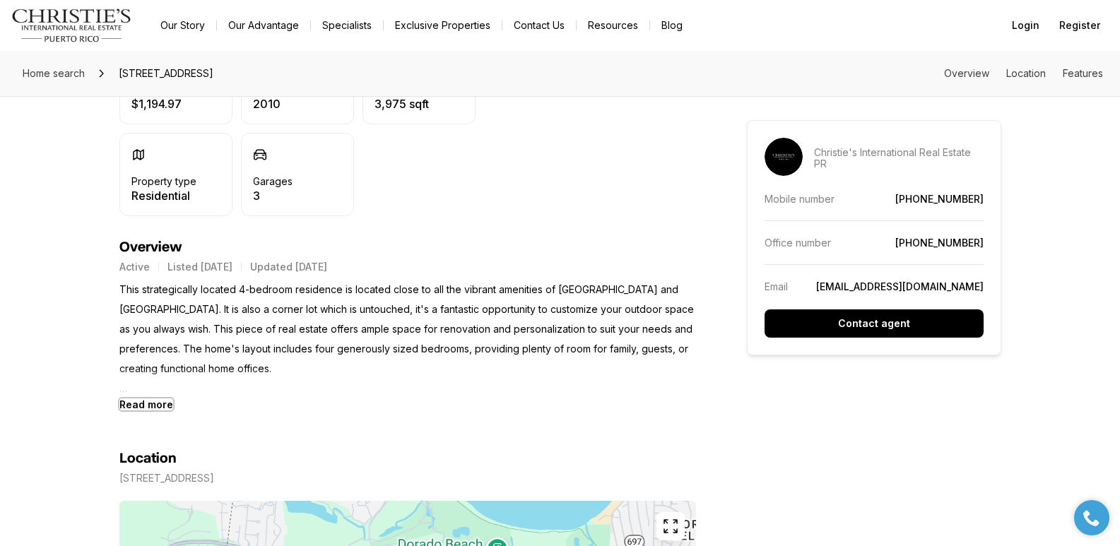
click at [143, 404] on b "Read more" at bounding box center [146, 405] width 54 height 12
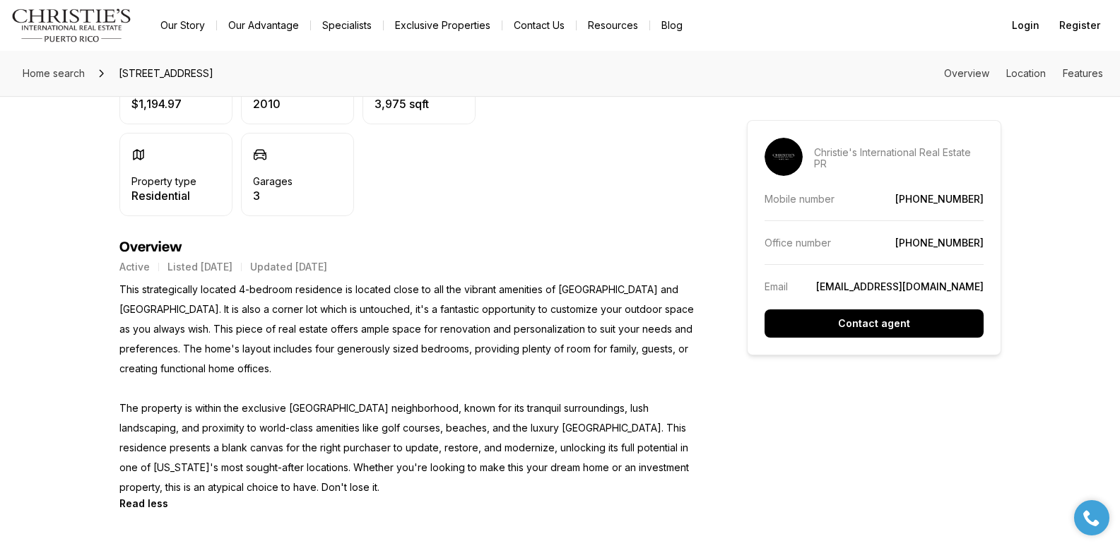
drag, startPoint x: 120, startPoint y: 287, endPoint x: 383, endPoint y: 491, distance: 332.6
click at [383, 491] on p "This strategically located 4-bedroom residence is located close to all the vibr…" at bounding box center [407, 389] width 577 height 218
copy p "This strategically located 4-bedroom residence is located close to all the vibr…"
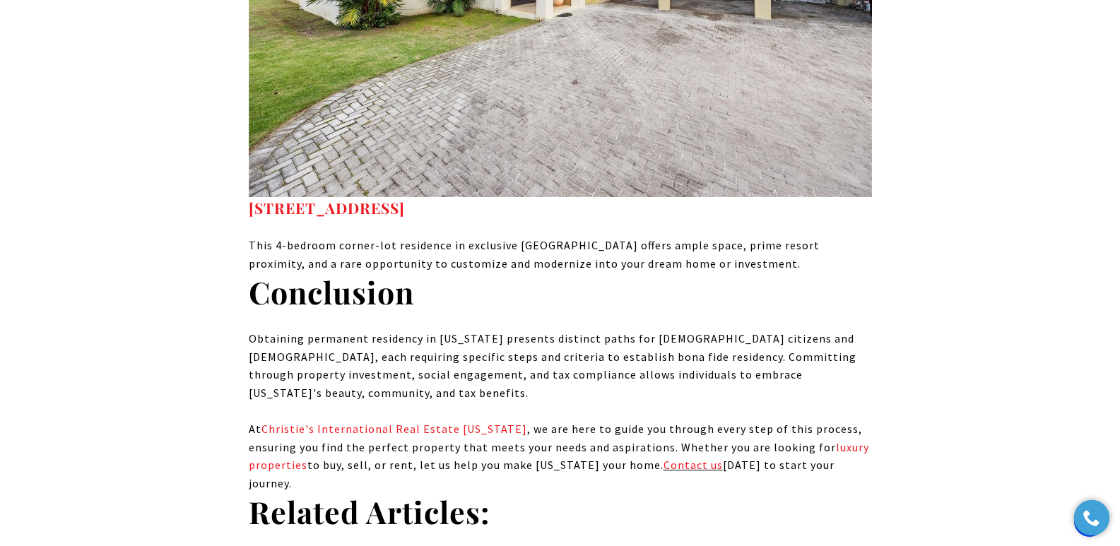
scroll to position [7822, 0]
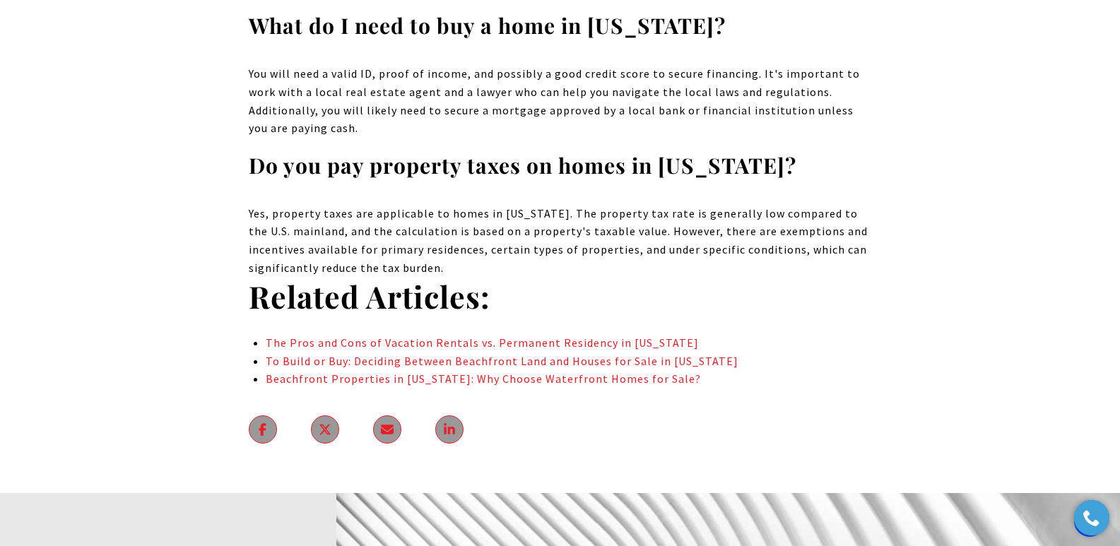
drag, startPoint x: 1128, startPoint y: 21, endPoint x: 833, endPoint y: 258, distance: 378.6
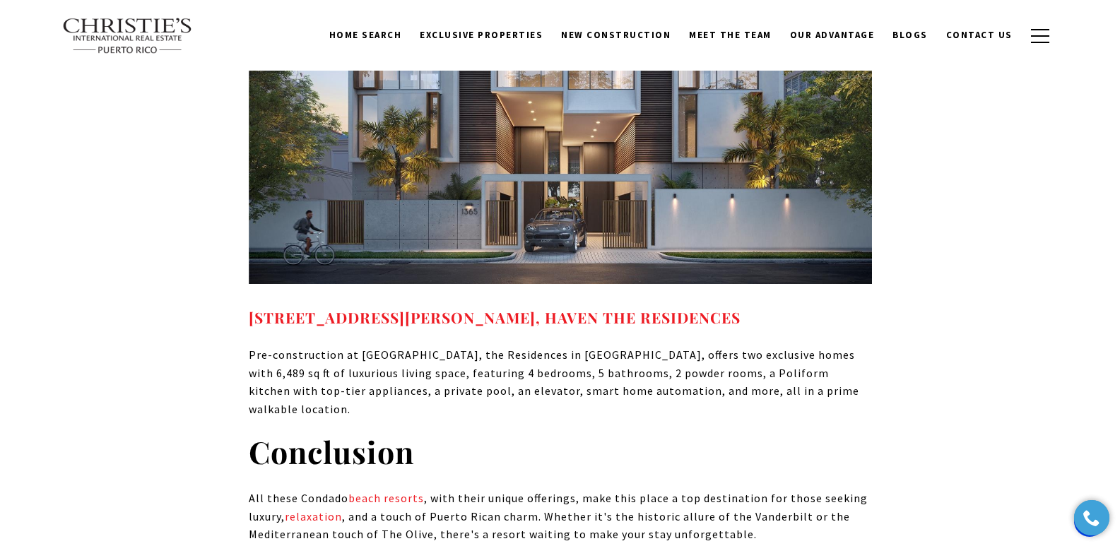
scroll to position [11947, 0]
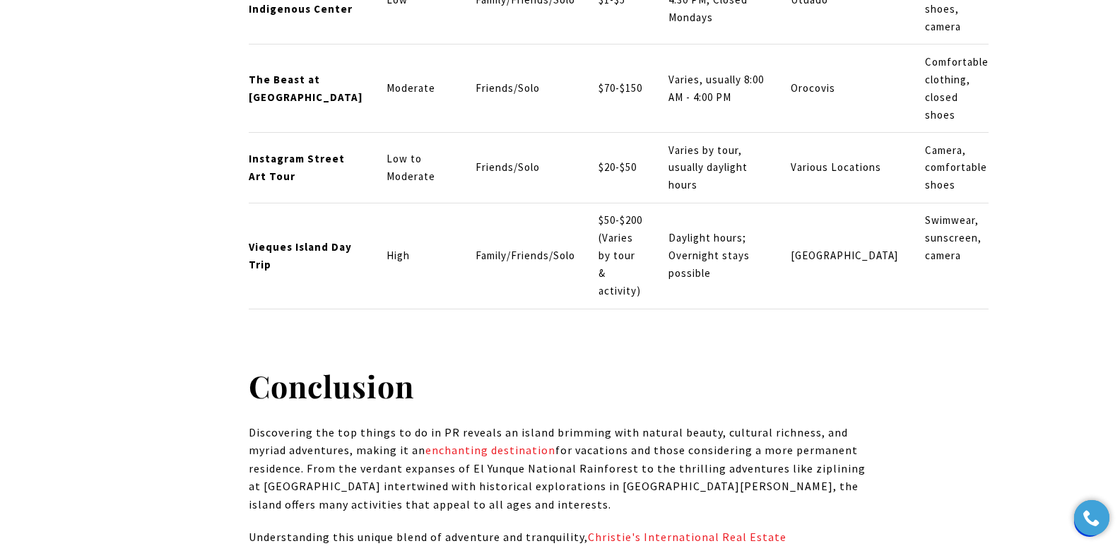
scroll to position [12550, 0]
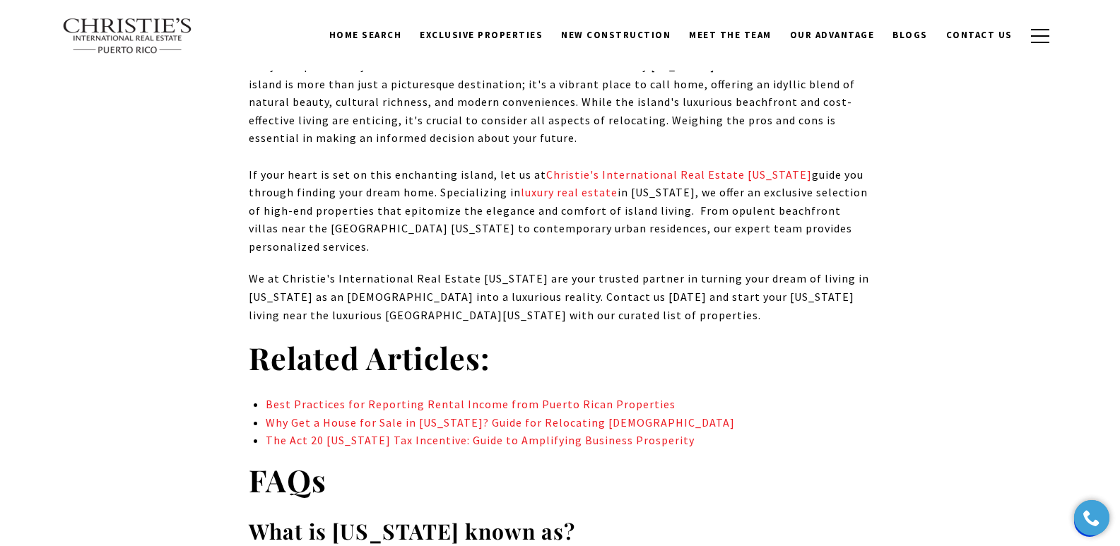
scroll to position [9835, 0]
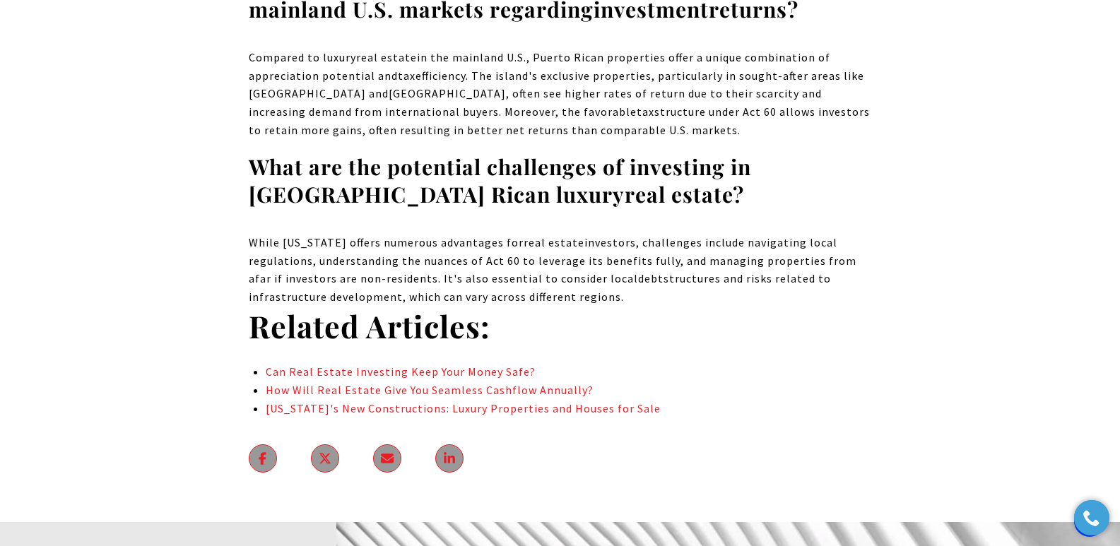
scroll to position [7869, 0]
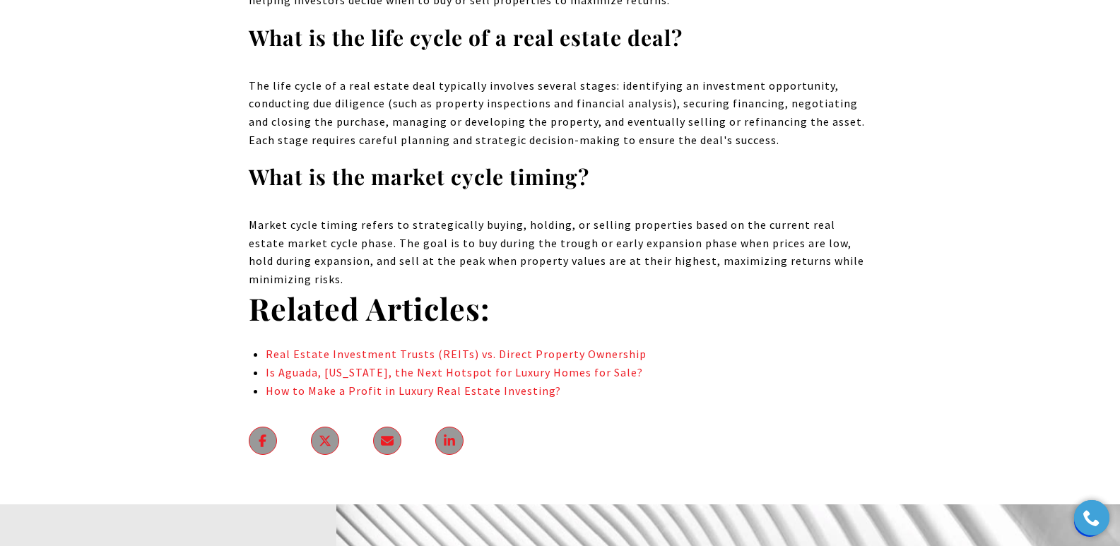
scroll to position [12515, 0]
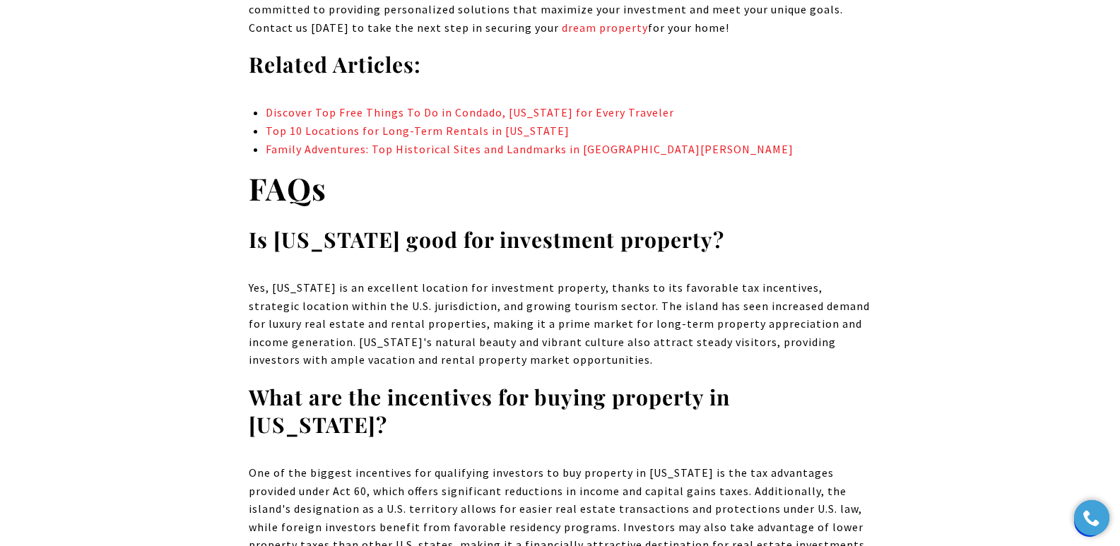
scroll to position [13043, 0]
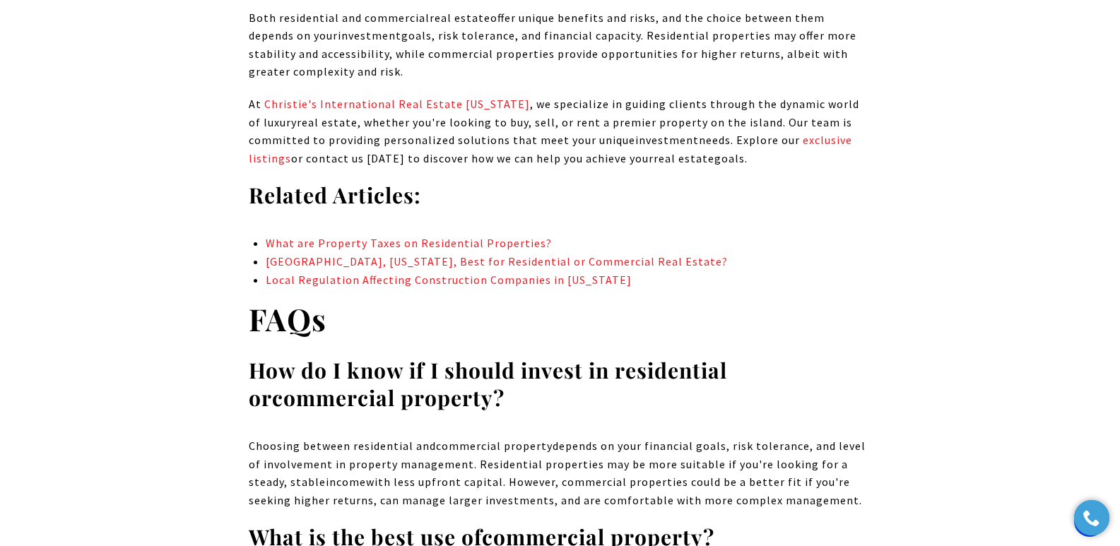
drag, startPoint x: 0, startPoint y: 0, endPoint x: 980, endPoint y: 252, distance: 1012.3
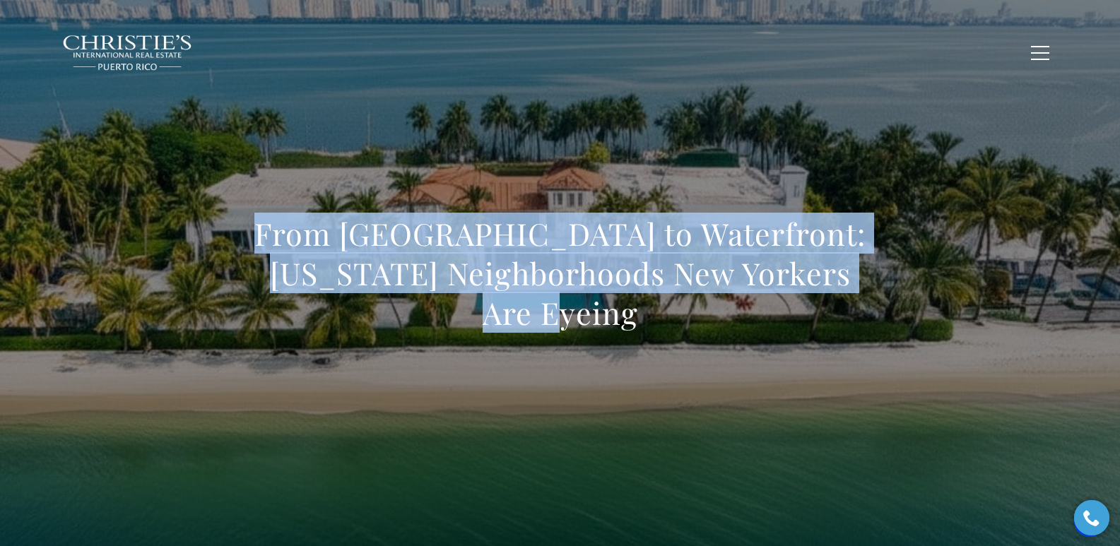
drag, startPoint x: 241, startPoint y: 254, endPoint x: 844, endPoint y: 298, distance: 604.5
click at [844, 298] on div "From [GEOGRAPHIC_DATA] to Waterfront: [US_STATE] Neighborhoods New Yorkers Are …" at bounding box center [561, 283] width 990 height 424
copy h1 "From [GEOGRAPHIC_DATA] to Waterfront: [US_STATE] Neighborhoods New Yorkers Are …"
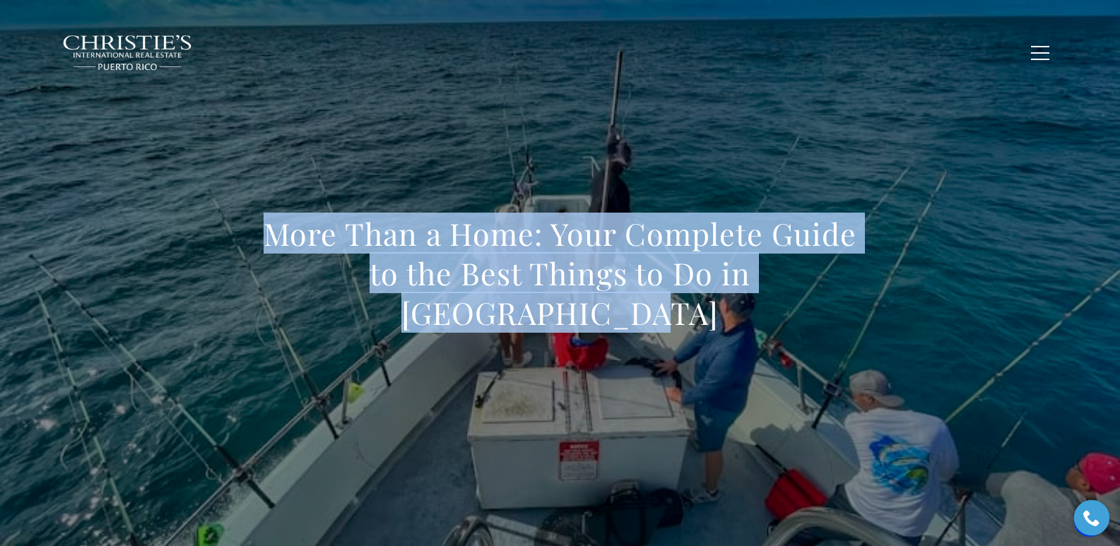
drag, startPoint x: 263, startPoint y: 251, endPoint x: 916, endPoint y: 288, distance: 654.3
click at [916, 288] on div "More Than a Home: Your Complete Guide to the Best Things to Do in [GEOGRAPHIC_D…" at bounding box center [561, 283] width 990 height 424
copy h1 "More Than a Home: Your Complete Guide to the Best Things to Do in [GEOGRAPHIC_D…"
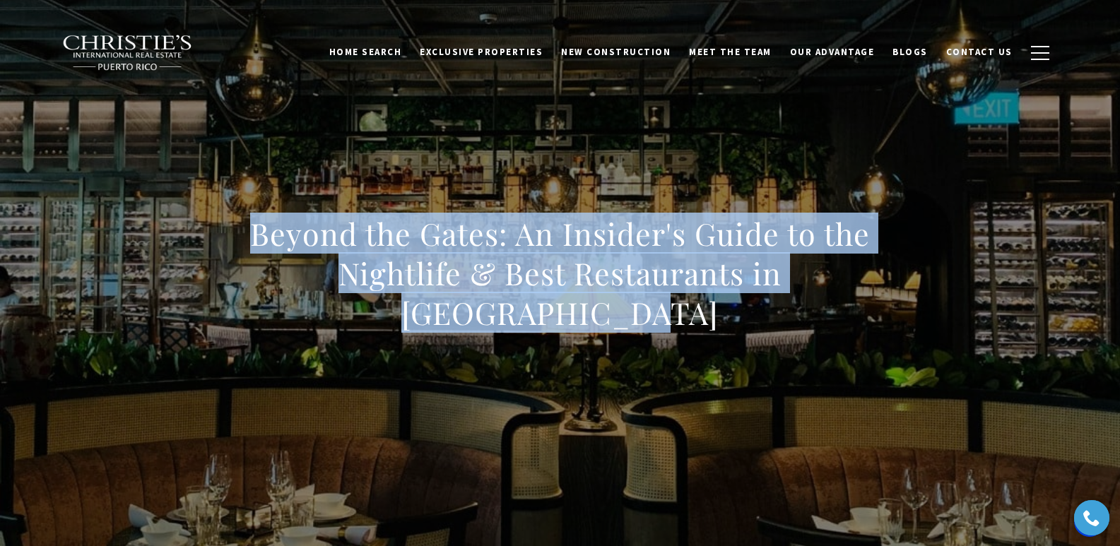
drag, startPoint x: 251, startPoint y: 242, endPoint x: 590, endPoint y: 314, distance: 346.7
click at [590, 314] on h1 "Beyond the Gates: An Insider's Guide to the Nightlife & Best Restaurants in [GE…" at bounding box center [560, 273] width 623 height 119
copy h1 "Beyond the Gates: An Insider's Guide to the Nightlife & Best Restaurants in [GE…"
